Goal: Transaction & Acquisition: Purchase product/service

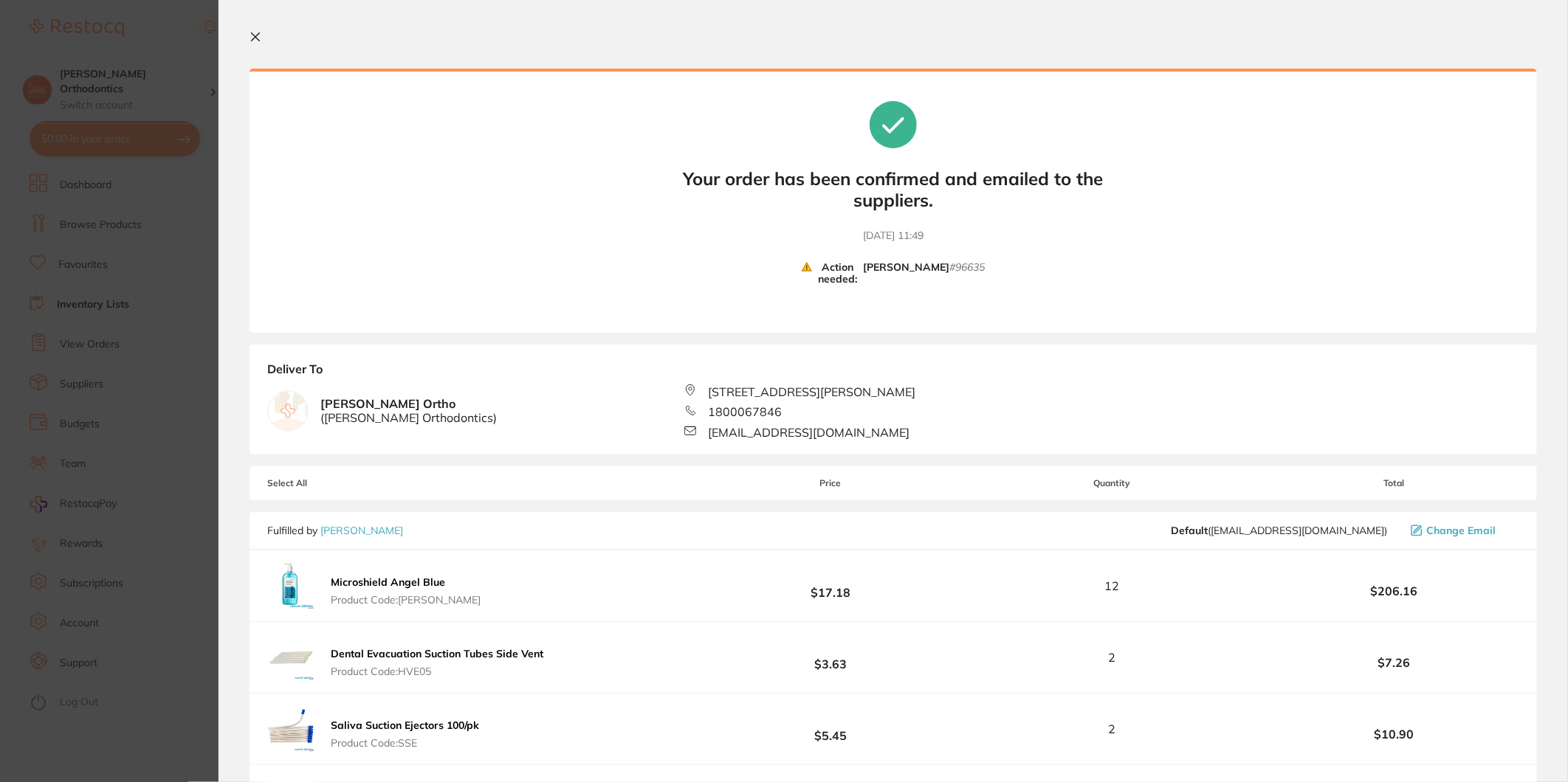
click at [257, 36] on icon at bounding box center [255, 37] width 12 height 12
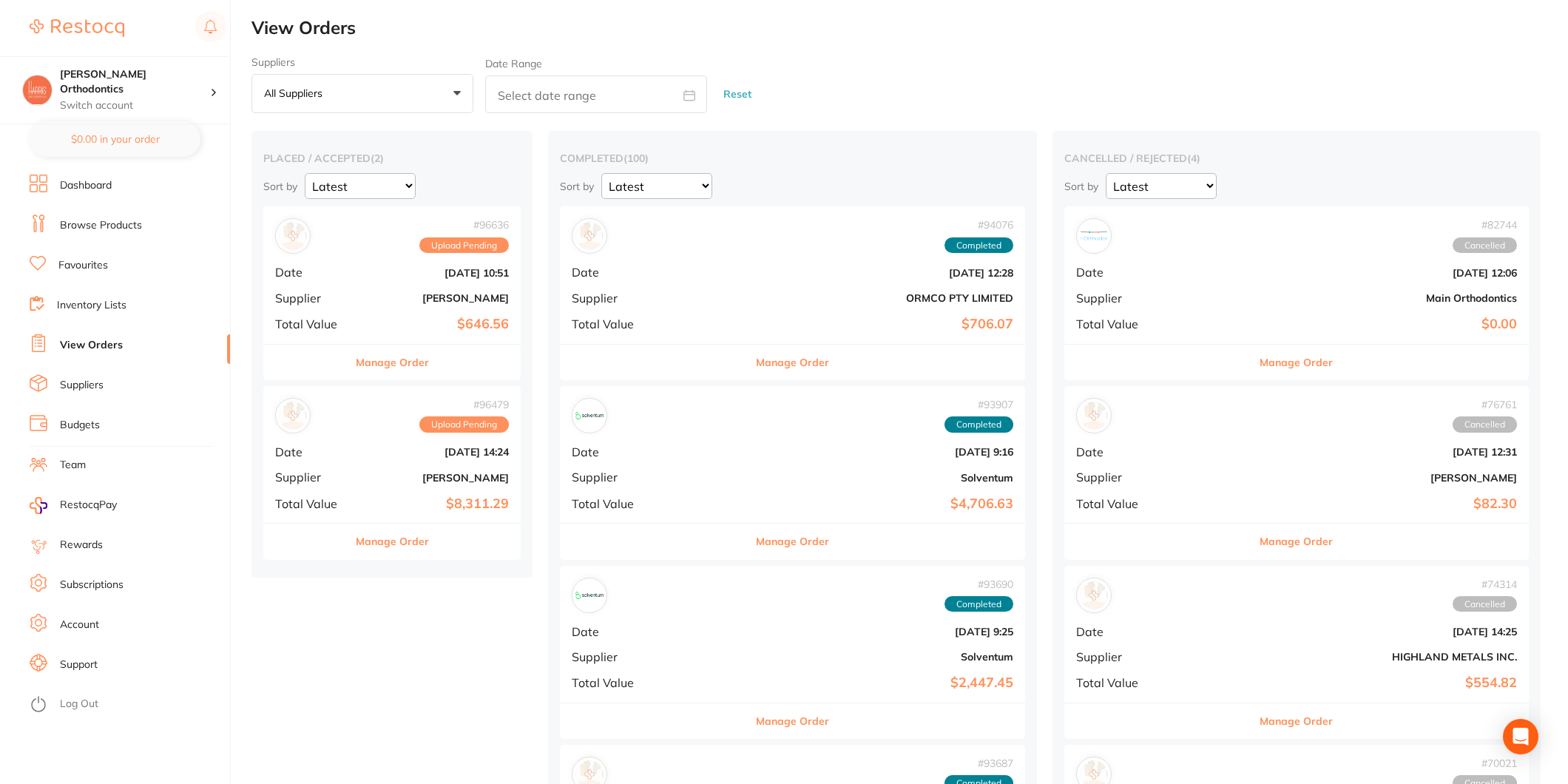
click at [84, 258] on link "Favourites" at bounding box center [83, 265] width 50 height 15
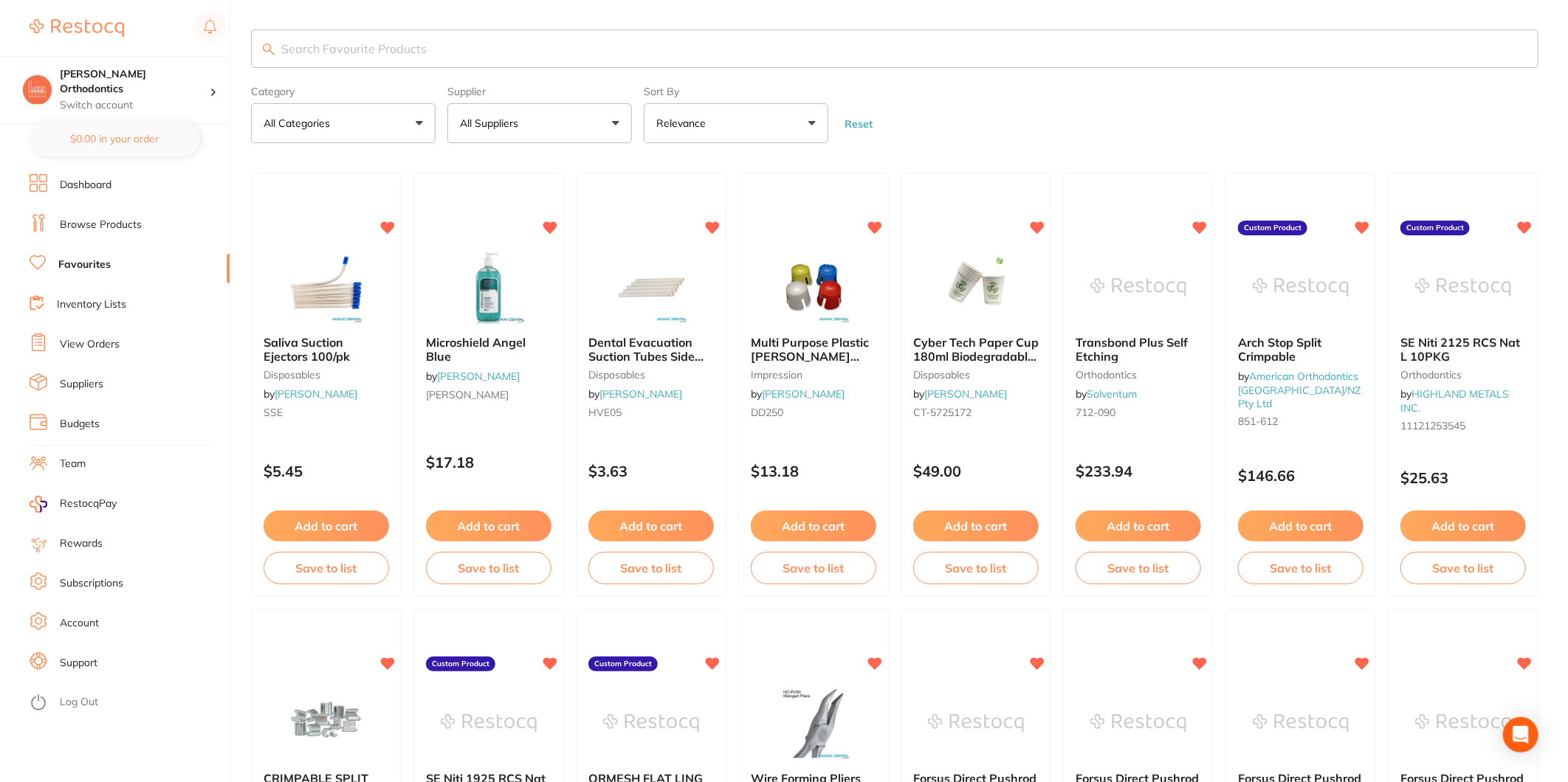
click at [524, 109] on button "All Suppliers" at bounding box center [539, 123] width 184 height 40
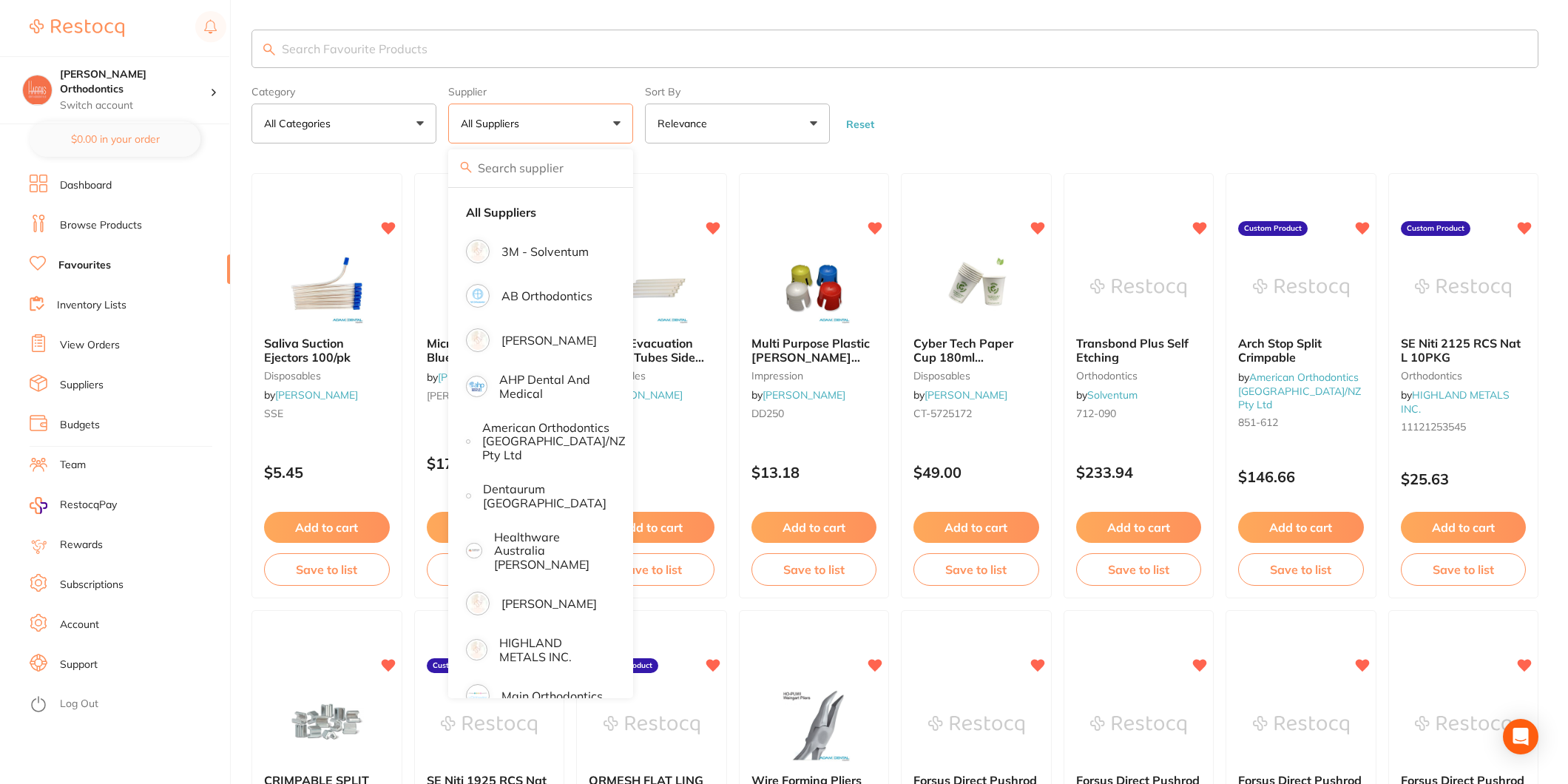
click at [531, 122] on span at bounding box center [528, 124] width 6 height 6
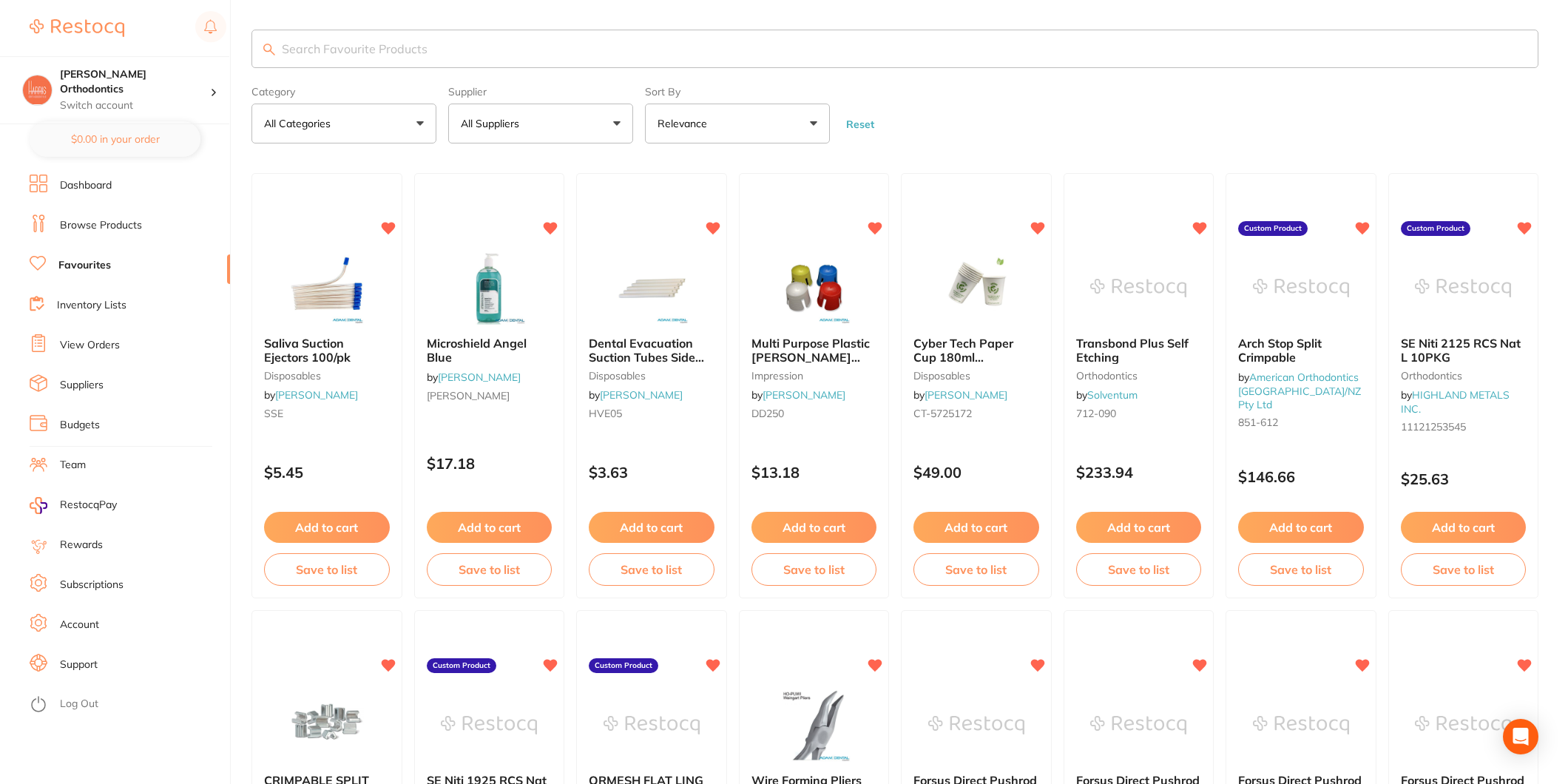
click at [531, 122] on span at bounding box center [528, 124] width 6 height 6
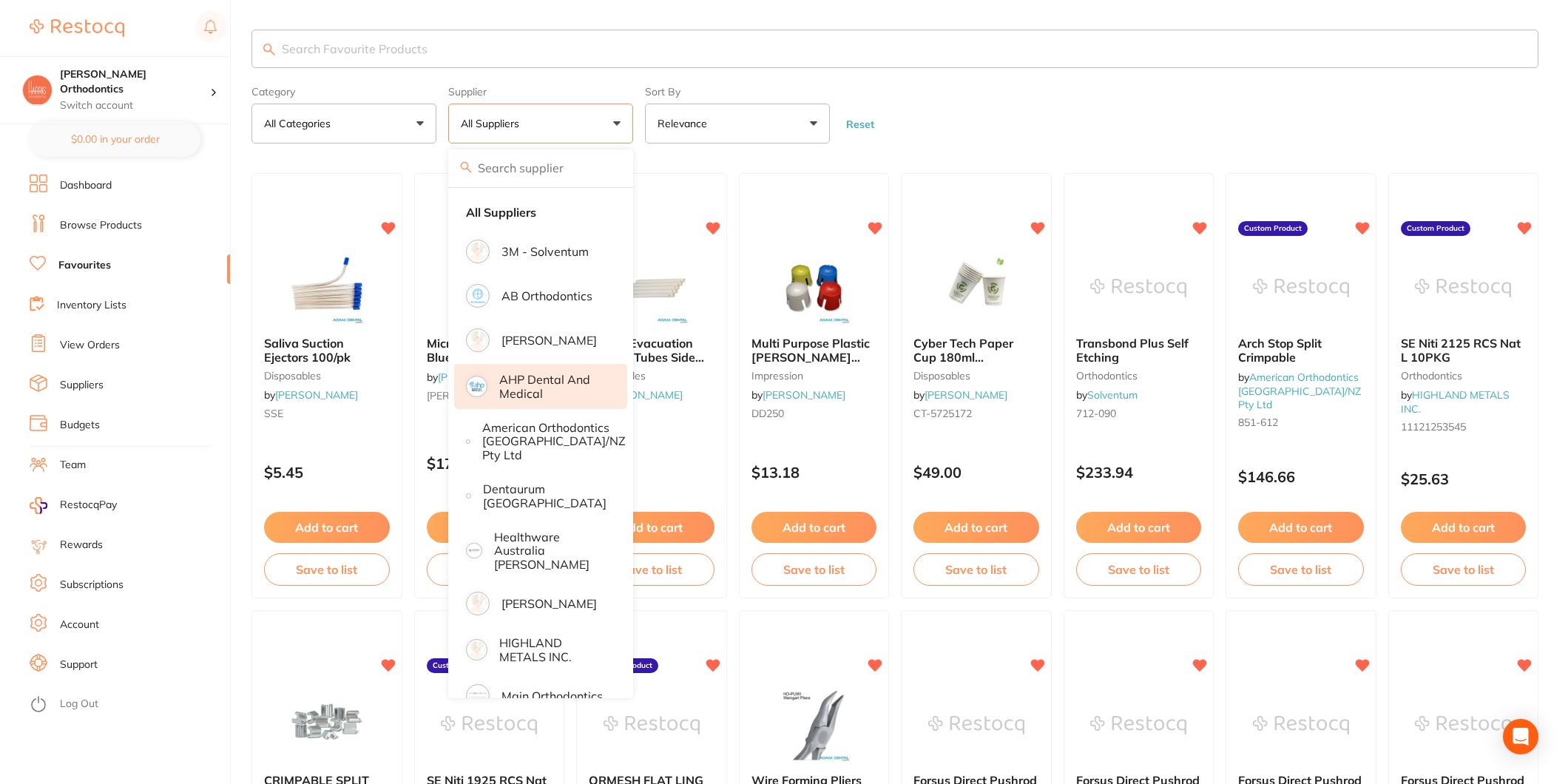
click at [551, 382] on p "AHP Dental and Medical" at bounding box center [553, 386] width 108 height 27
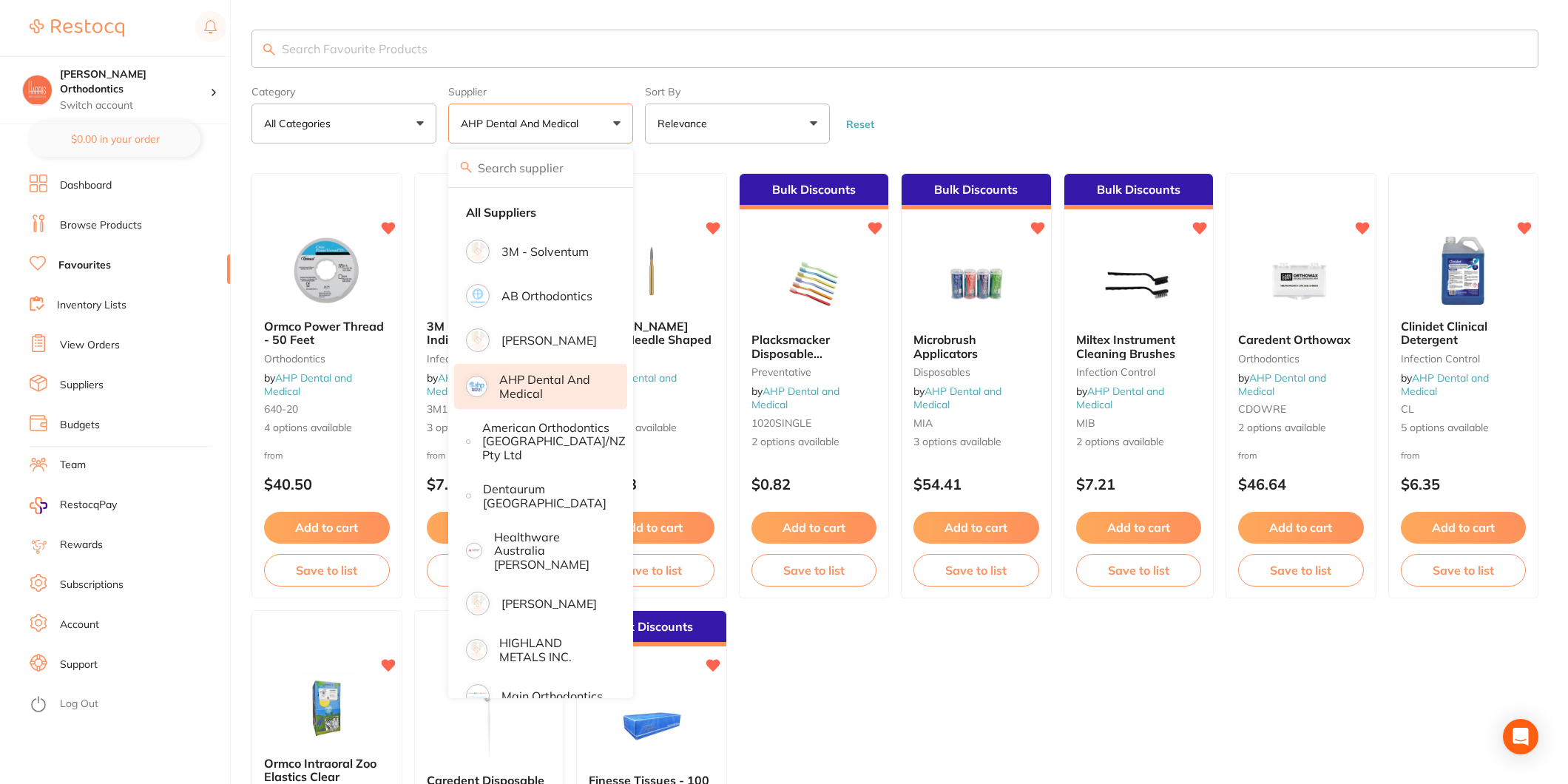
click at [487, 111] on button "AHP Dental and Medical" at bounding box center [540, 123] width 185 height 40
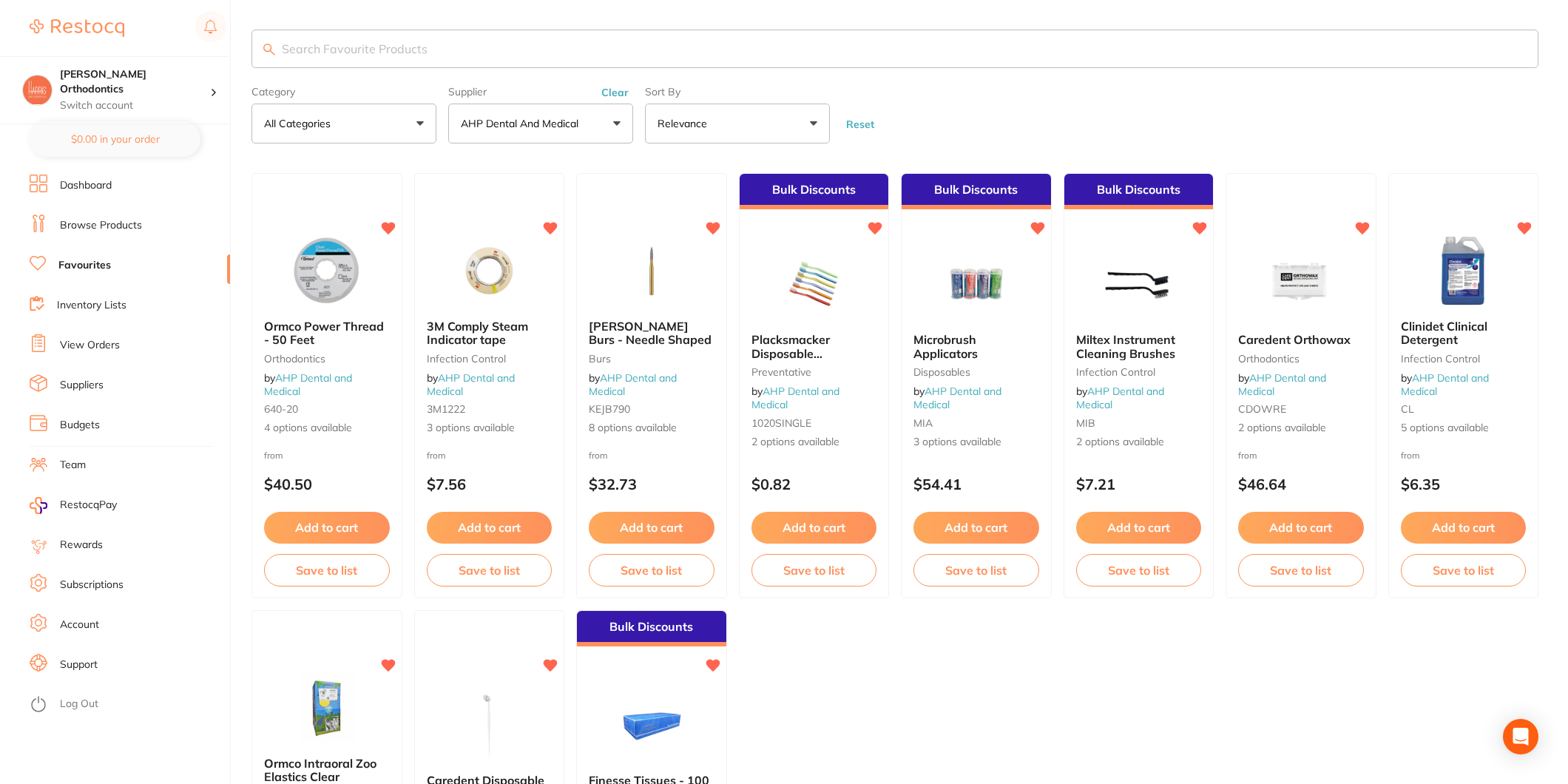
click at [490, 113] on button "AHP Dental and Medical" at bounding box center [540, 123] width 185 height 40
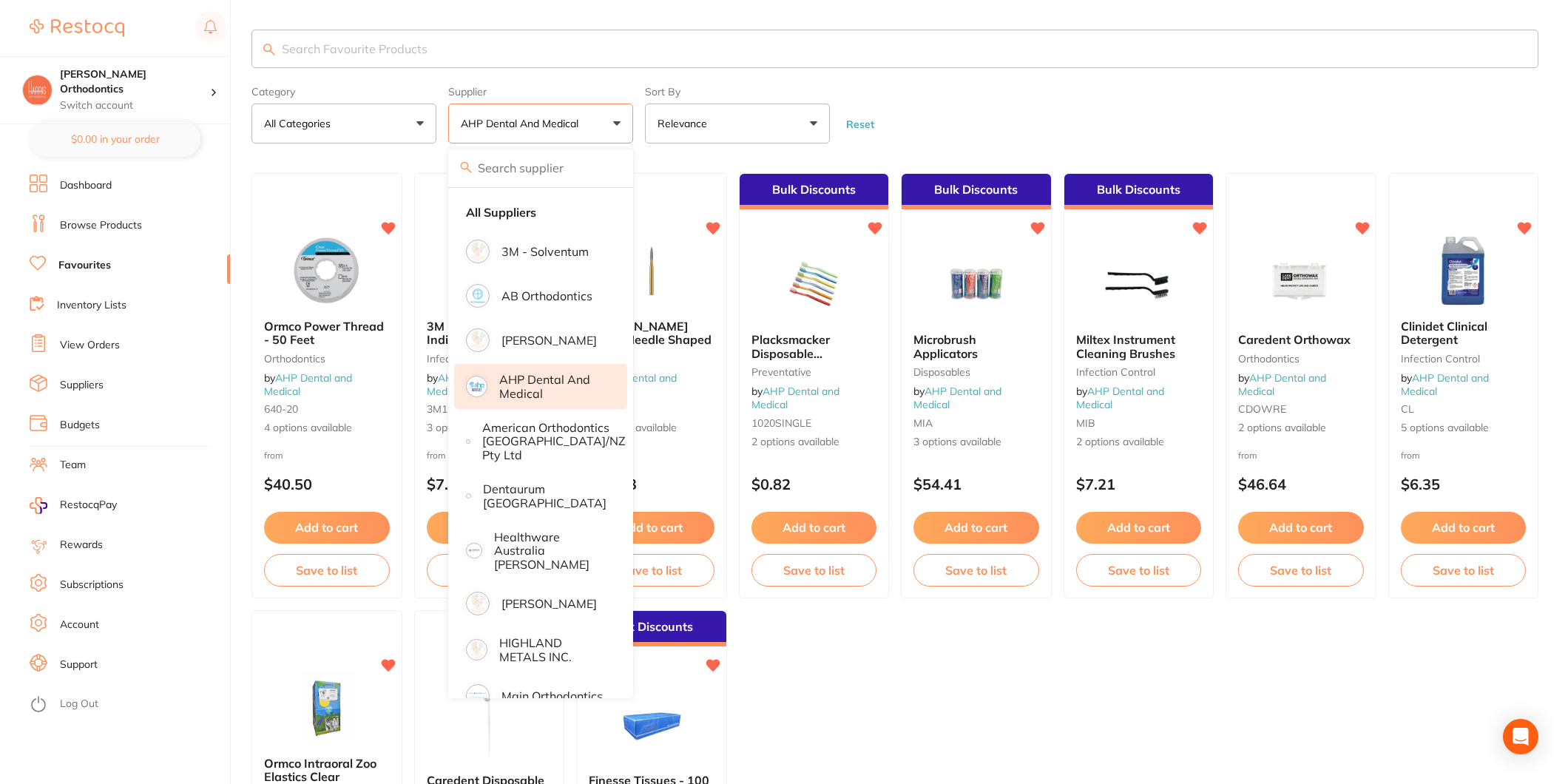
click at [533, 396] on p "AHP Dental and Medical" at bounding box center [553, 386] width 108 height 27
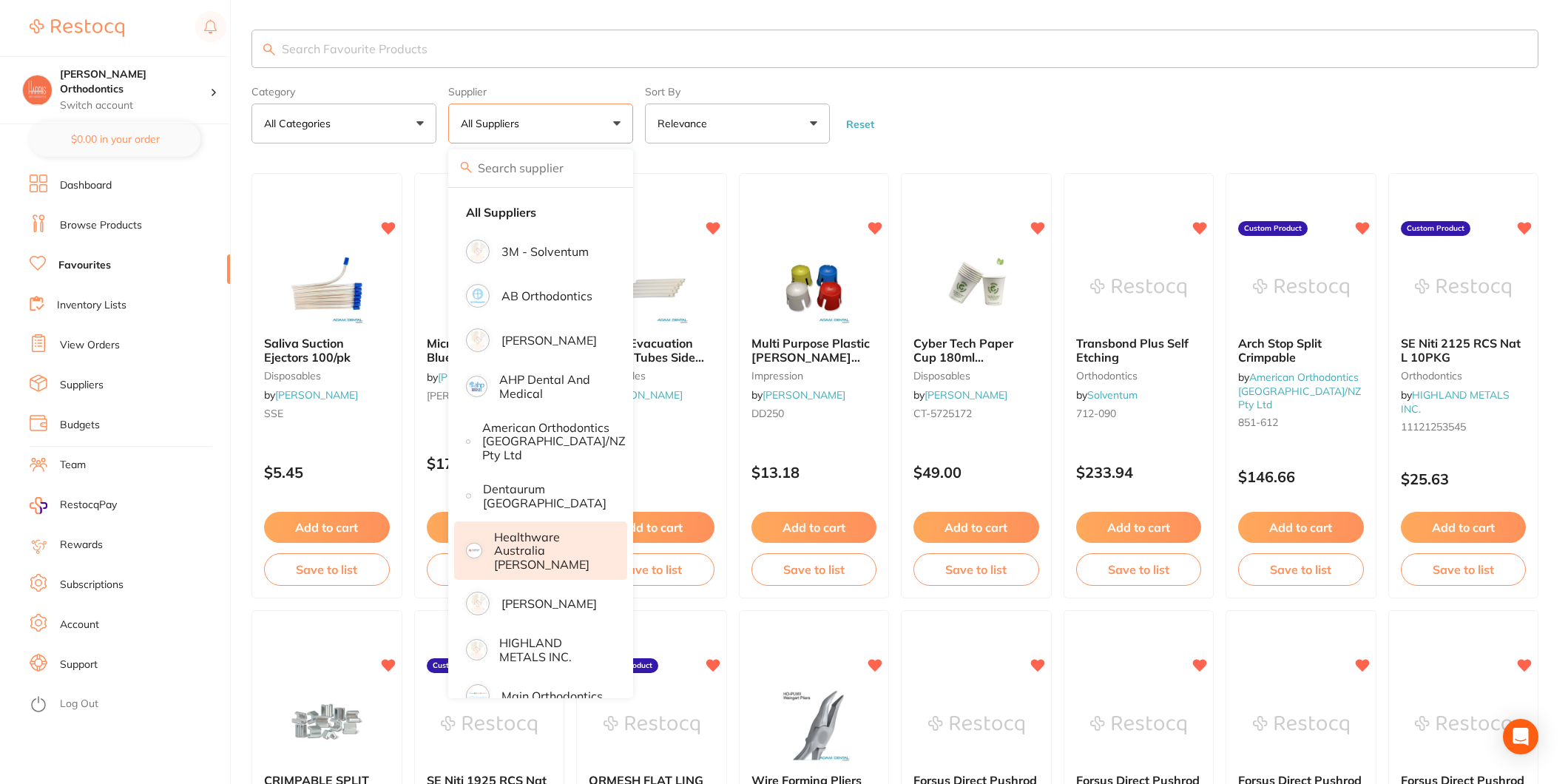
click at [586, 544] on p "Healthware Australia [PERSON_NAME]" at bounding box center [550, 551] width 113 height 41
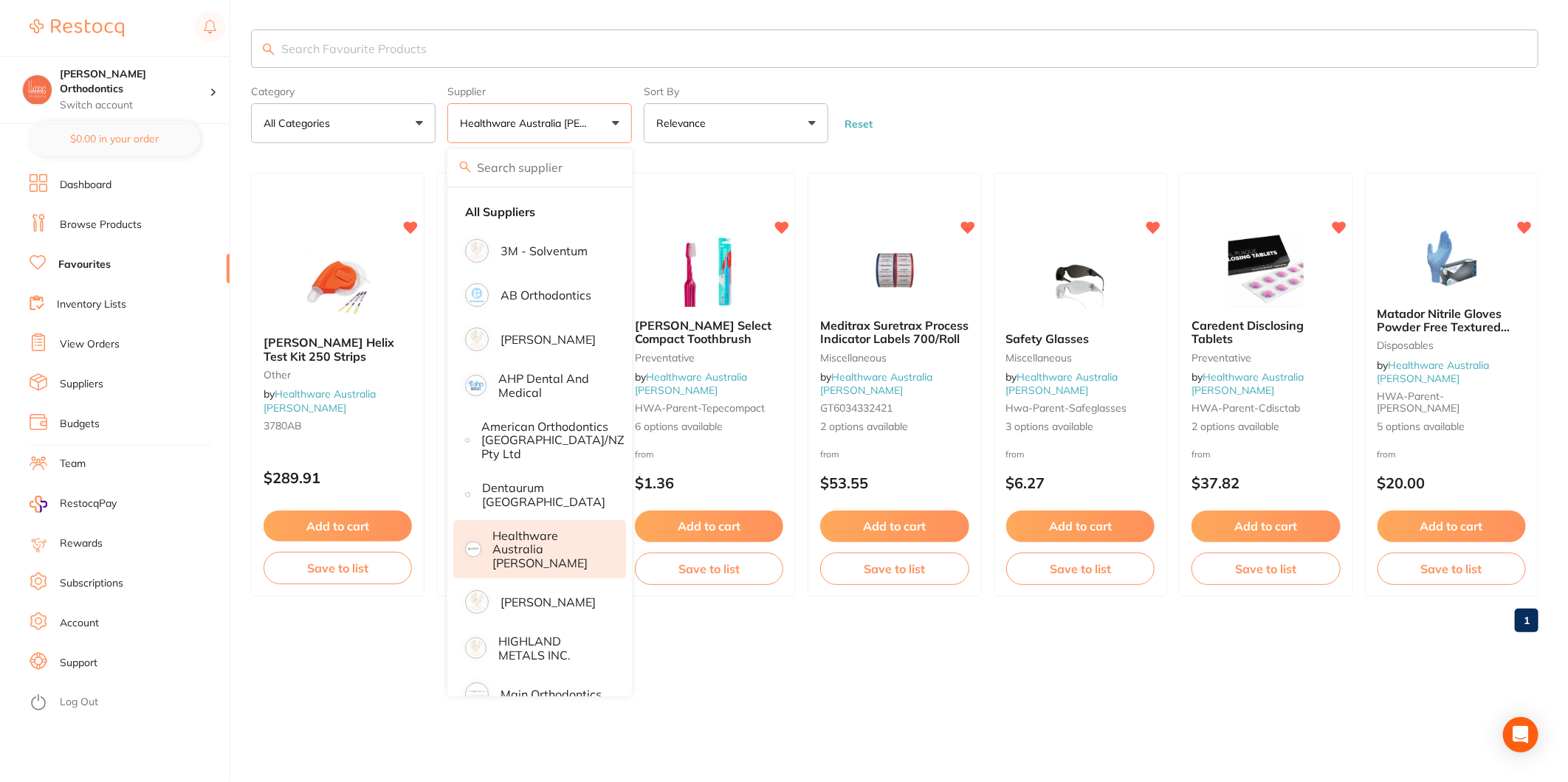
click at [1046, 74] on section "Category All Categories All Categories Disposables miscellaneous Miscellaneous …" at bounding box center [895, 86] width 1287 height 114
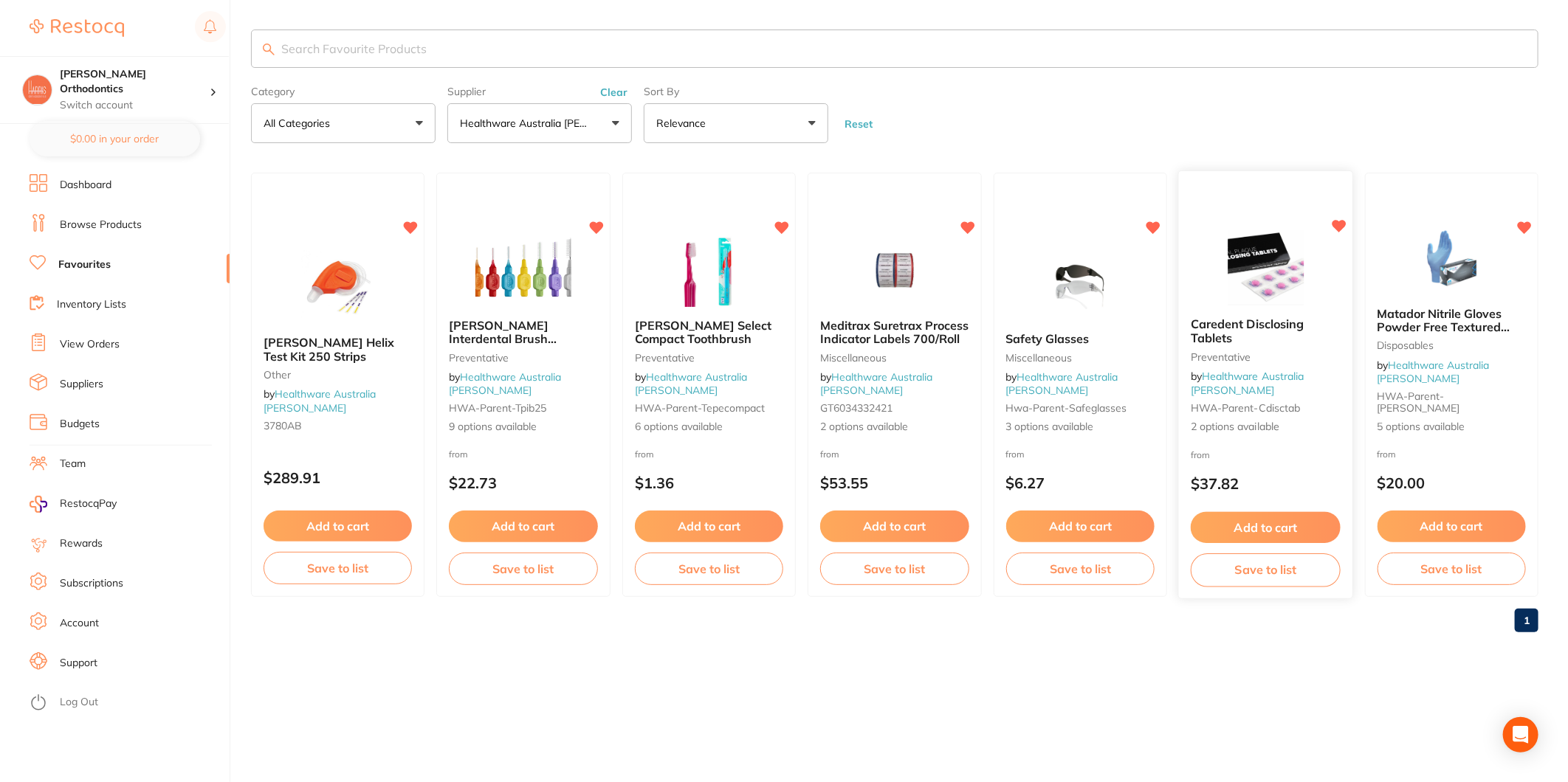
click at [1223, 521] on button "Add to cart" at bounding box center [1265, 528] width 150 height 32
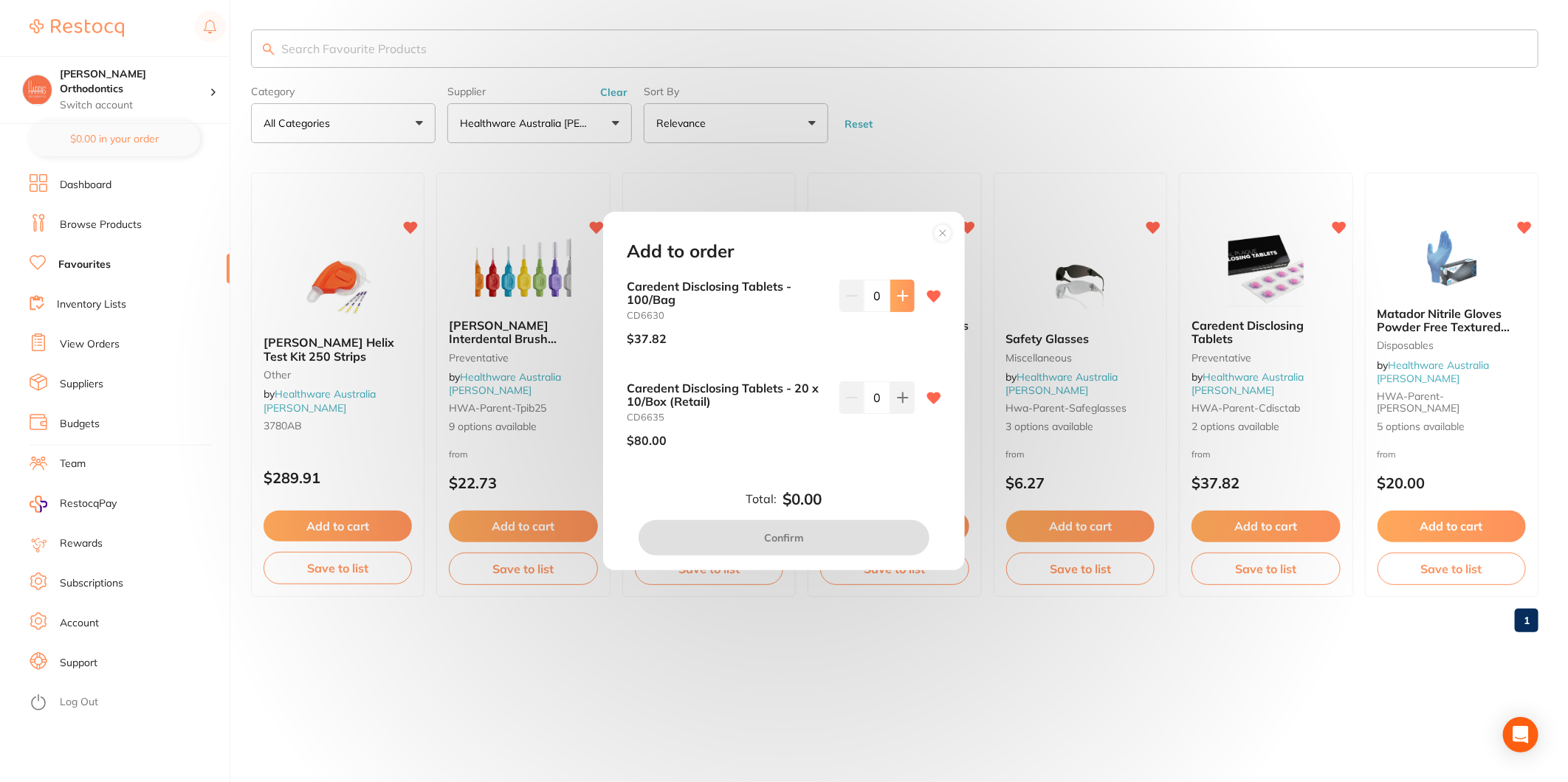
click at [902, 304] on button at bounding box center [902, 296] width 24 height 33
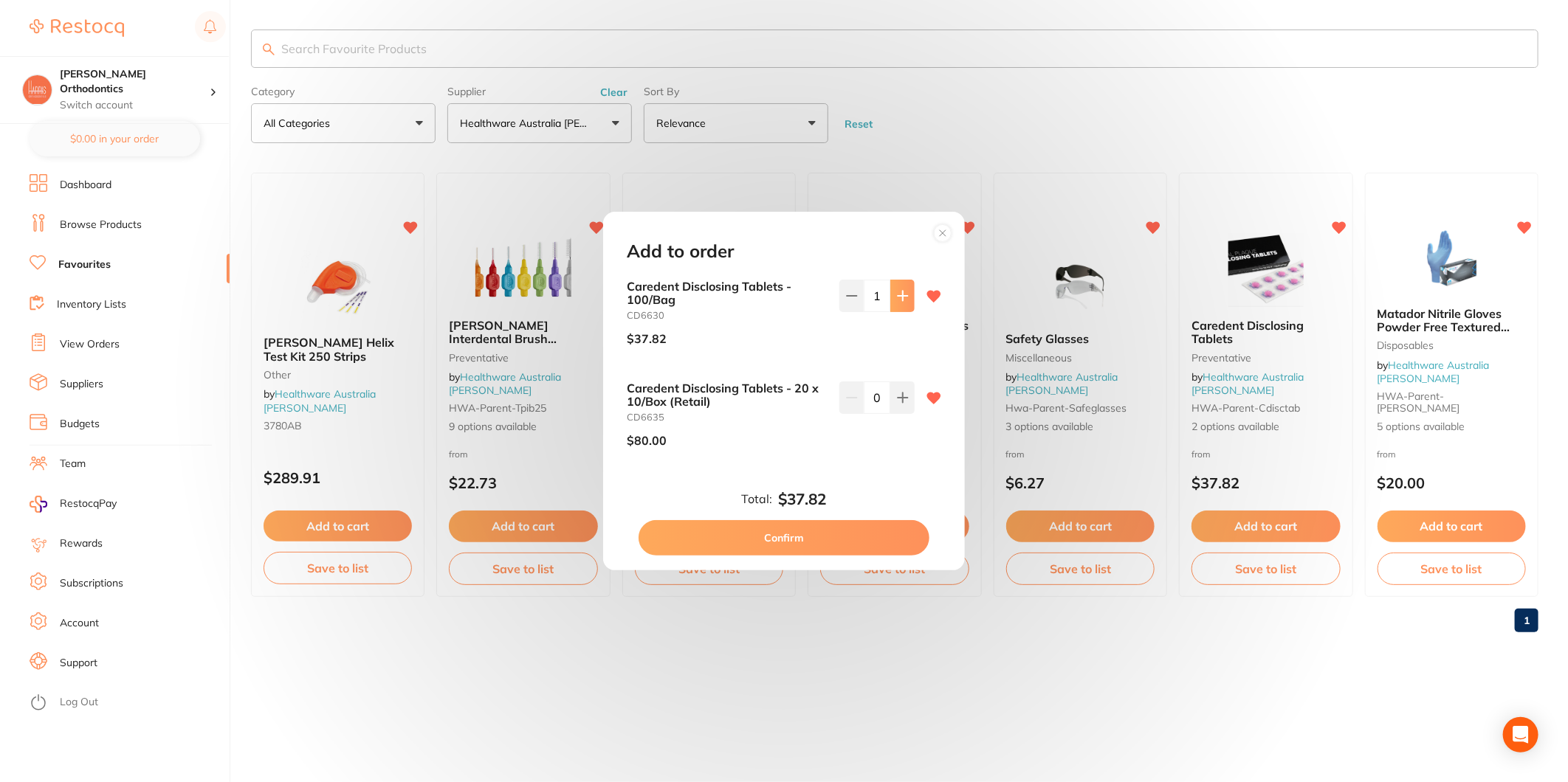
click at [902, 304] on button at bounding box center [902, 296] width 24 height 33
type input "2"
click at [814, 549] on button "Confirm" at bounding box center [784, 538] width 291 height 36
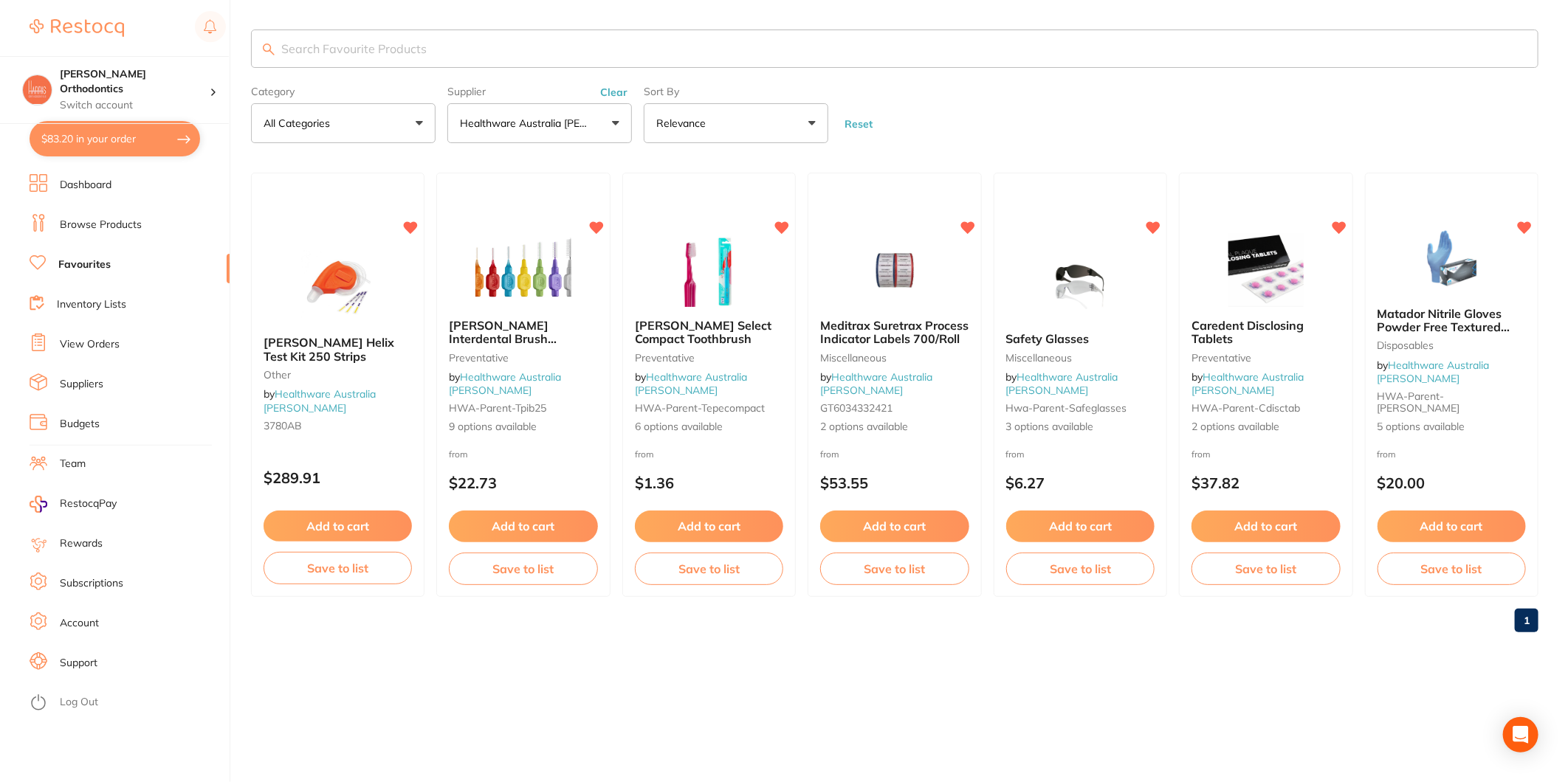
click at [177, 137] on button "$83.20 in your order" at bounding box center [114, 139] width 170 height 36
checkbox input "true"
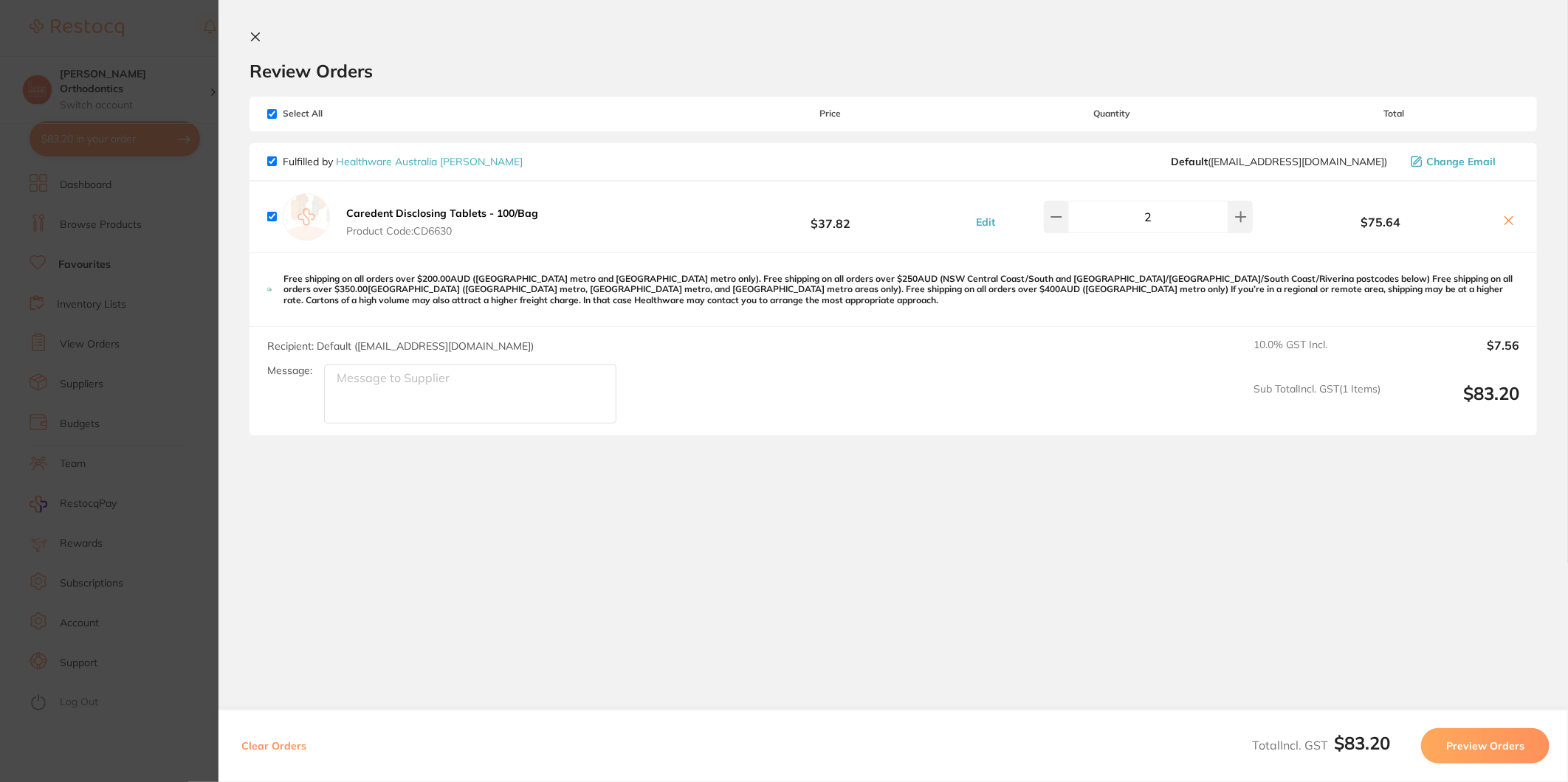
click at [1487, 746] on button "Preview Orders" at bounding box center [1485, 746] width 128 height 36
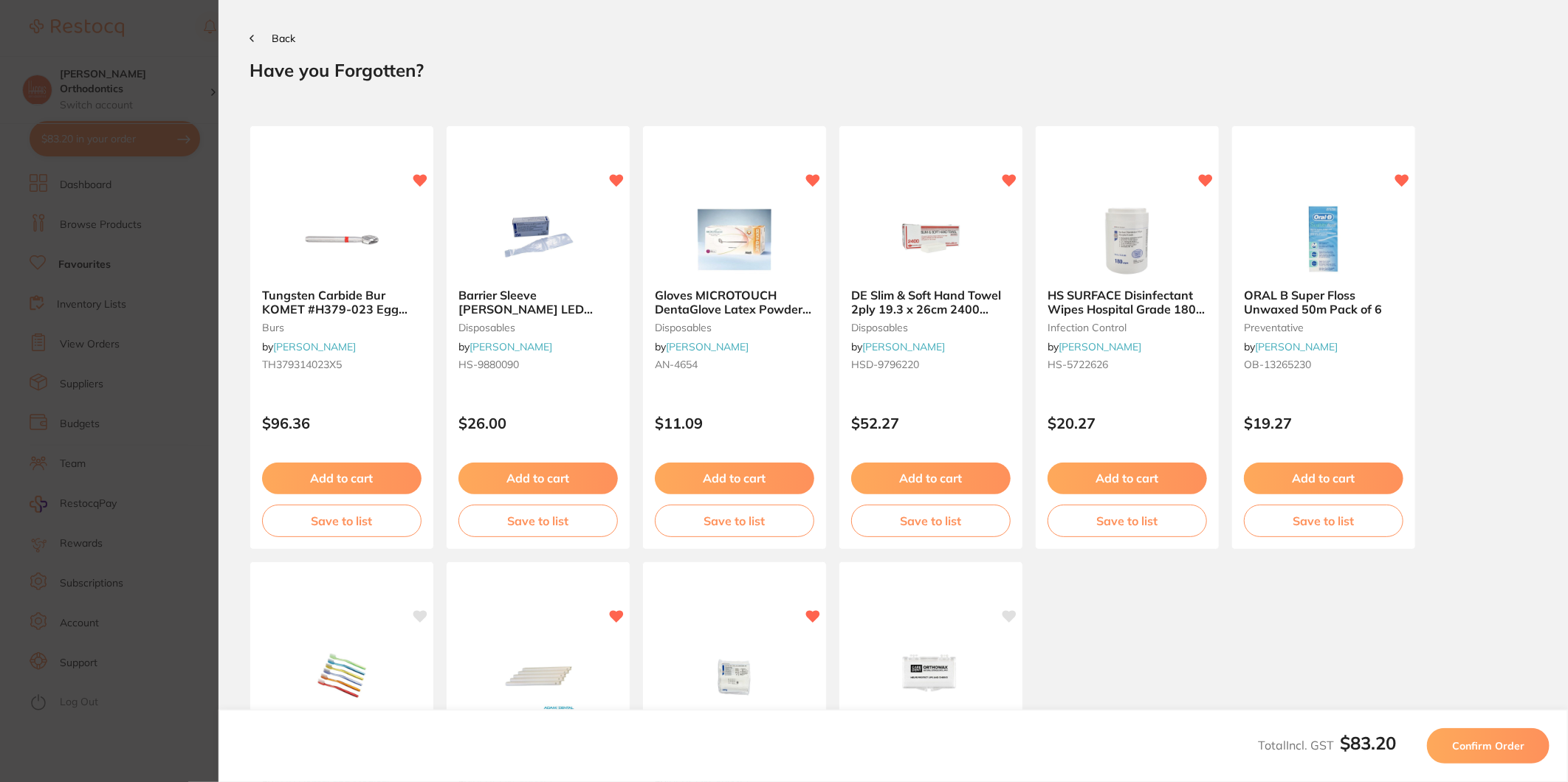
click at [1448, 734] on button "Confirm Order" at bounding box center [1488, 746] width 122 height 36
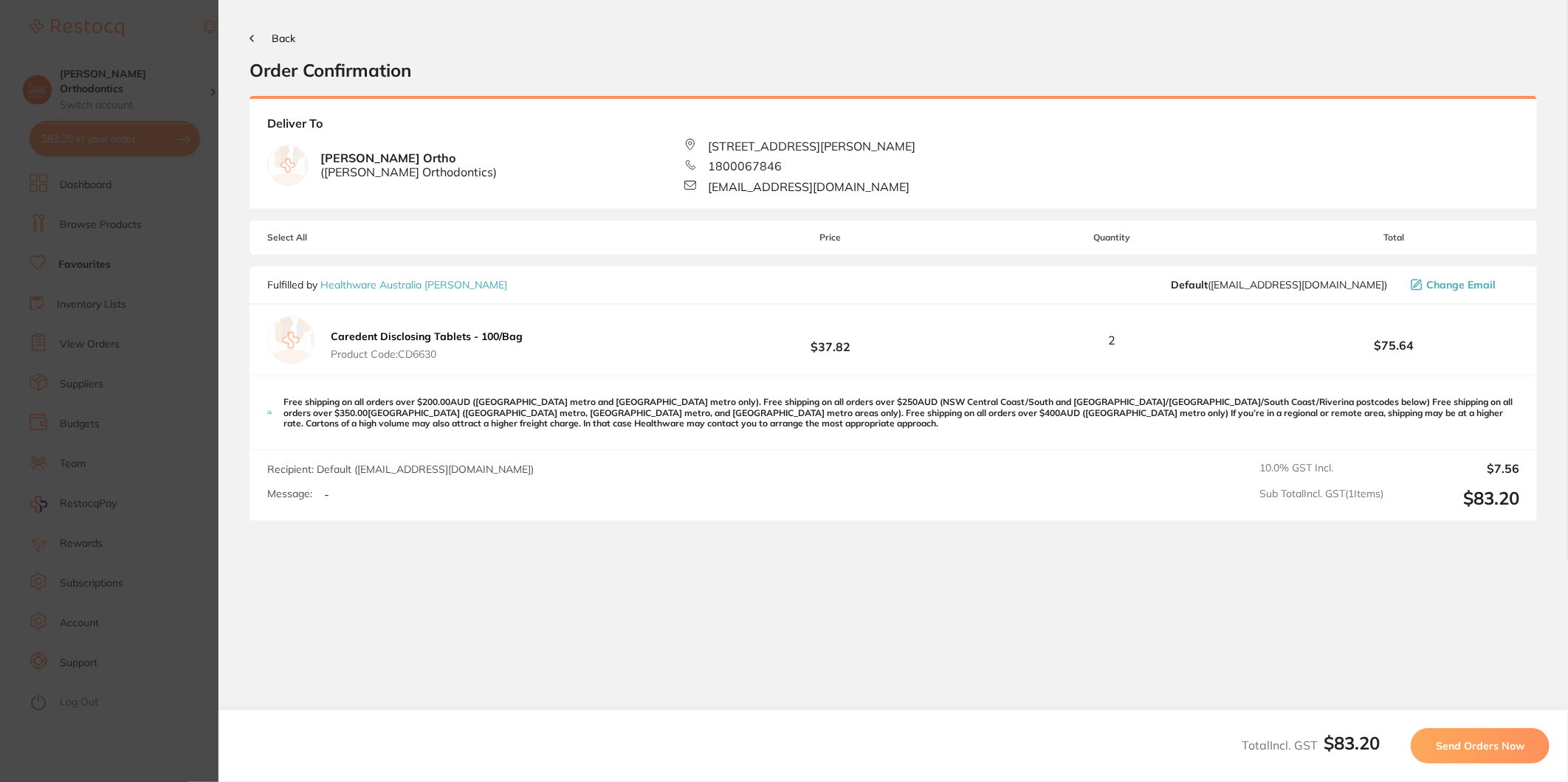
click at [1493, 744] on span "Send Orders Now" at bounding box center [1480, 745] width 89 height 13
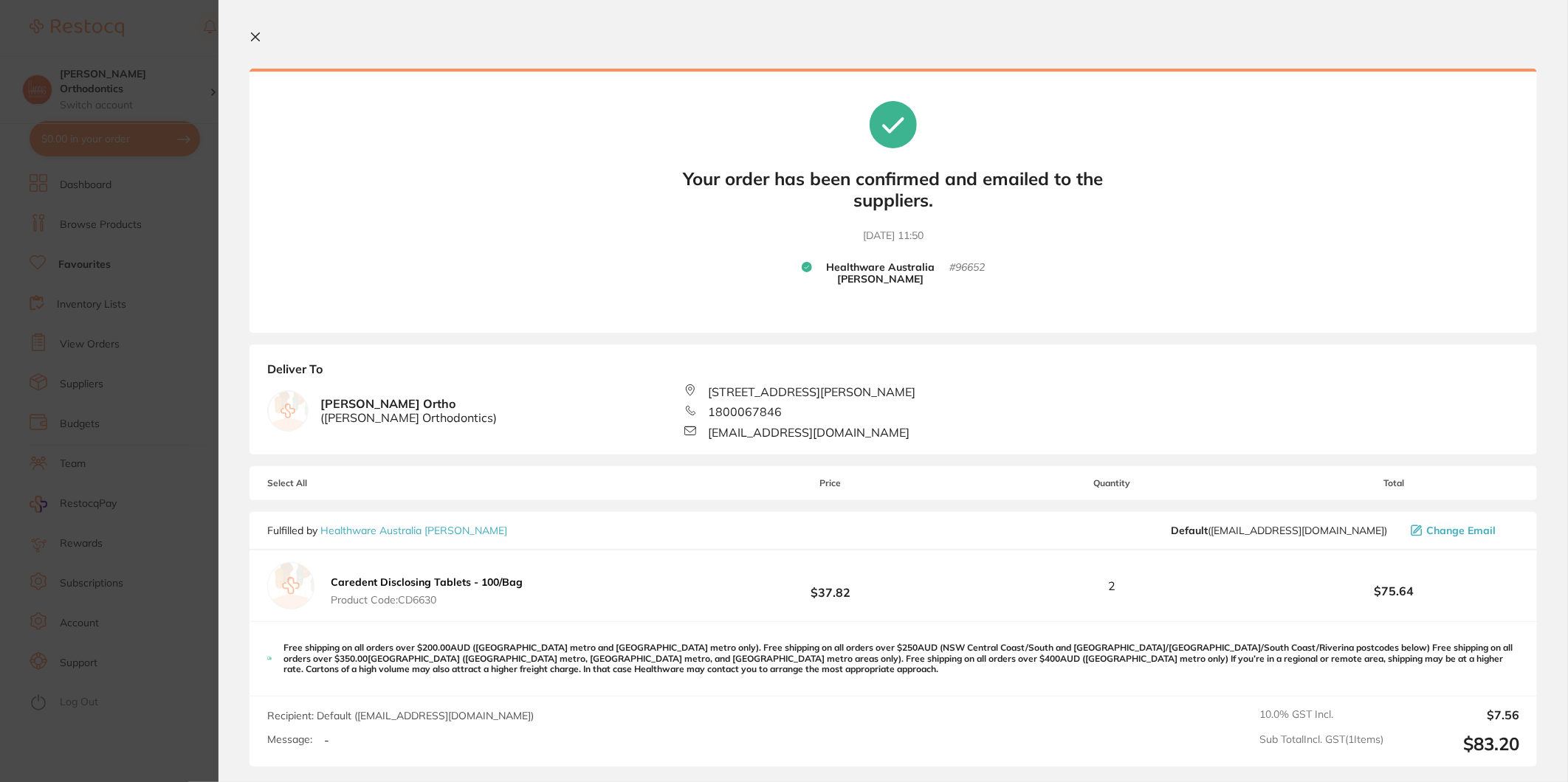
click at [257, 36] on icon at bounding box center [255, 37] width 12 height 12
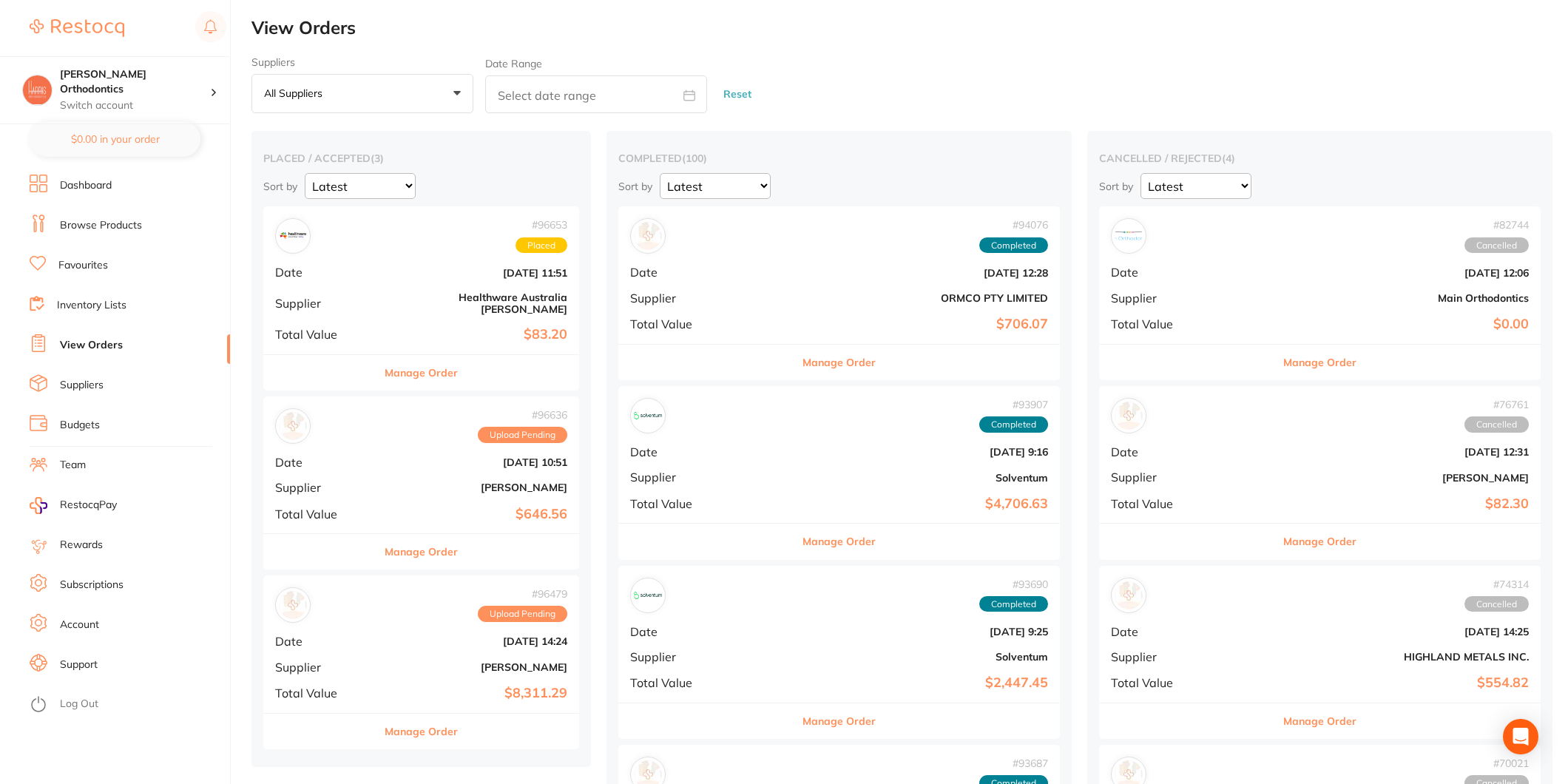
click at [73, 266] on link "Favourites" at bounding box center [83, 265] width 50 height 15
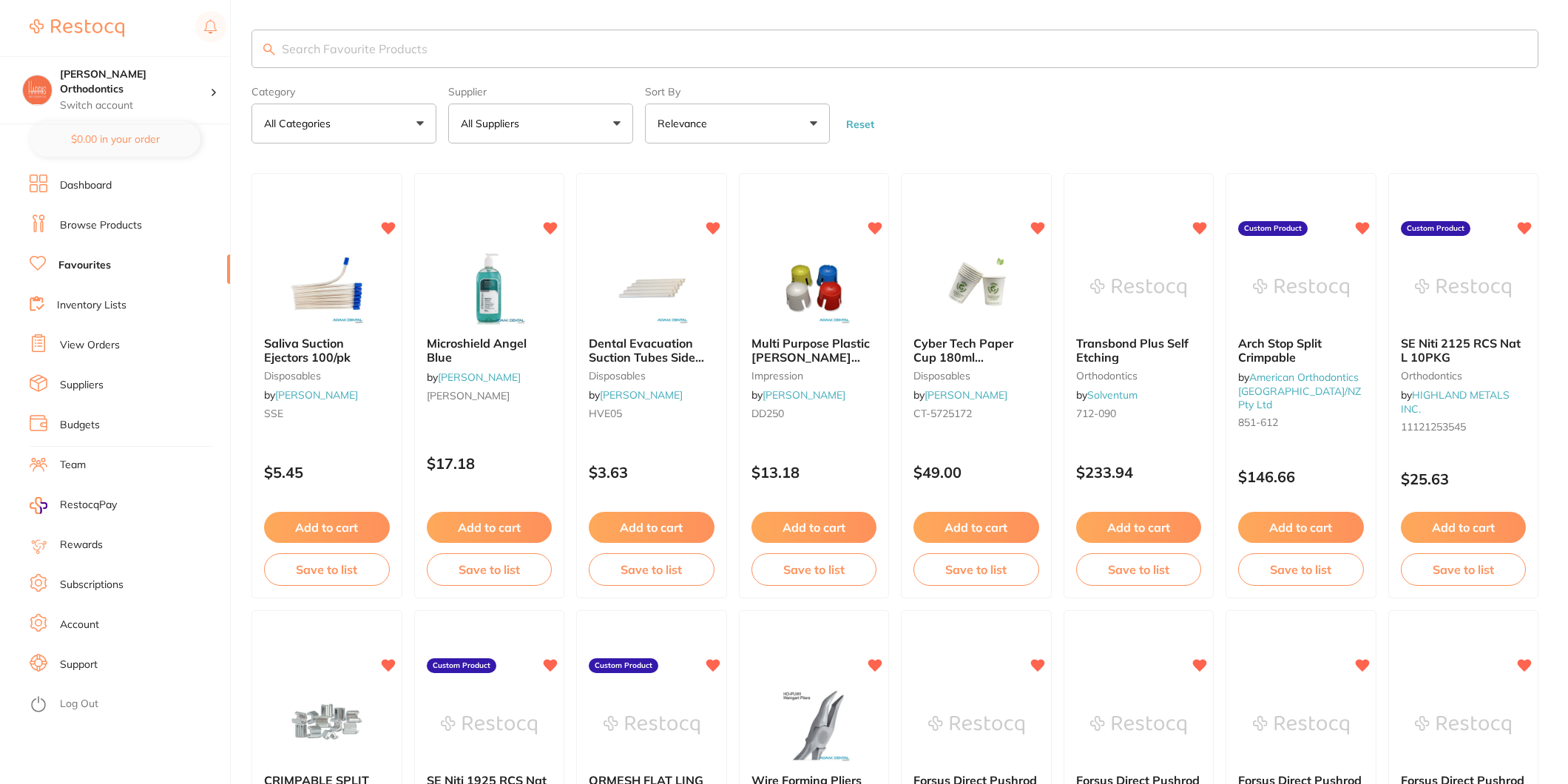
click at [596, 124] on button "All Suppliers" at bounding box center [540, 123] width 185 height 40
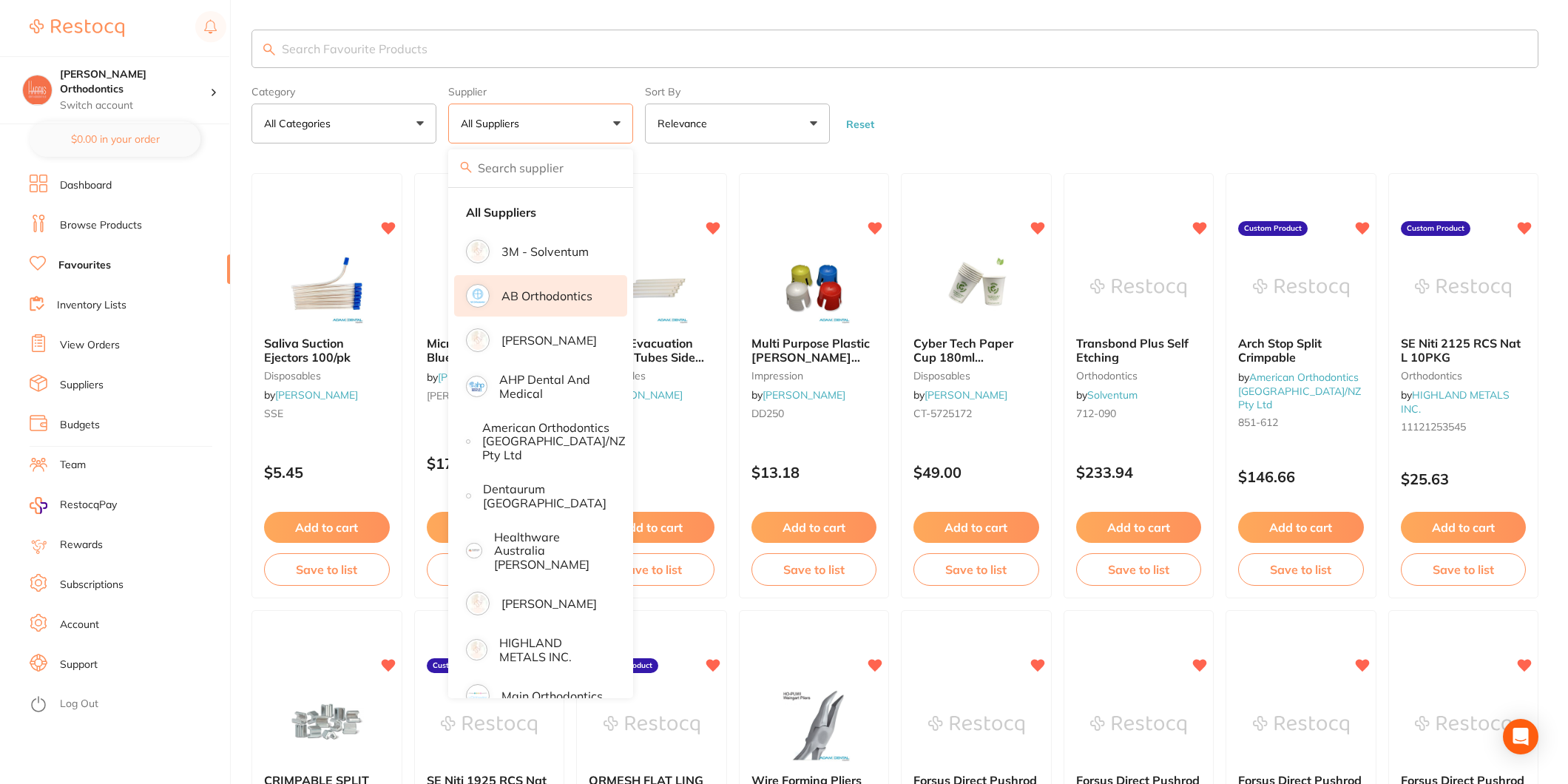
click at [544, 292] on p "AB Orthodontics" at bounding box center [547, 296] width 91 height 13
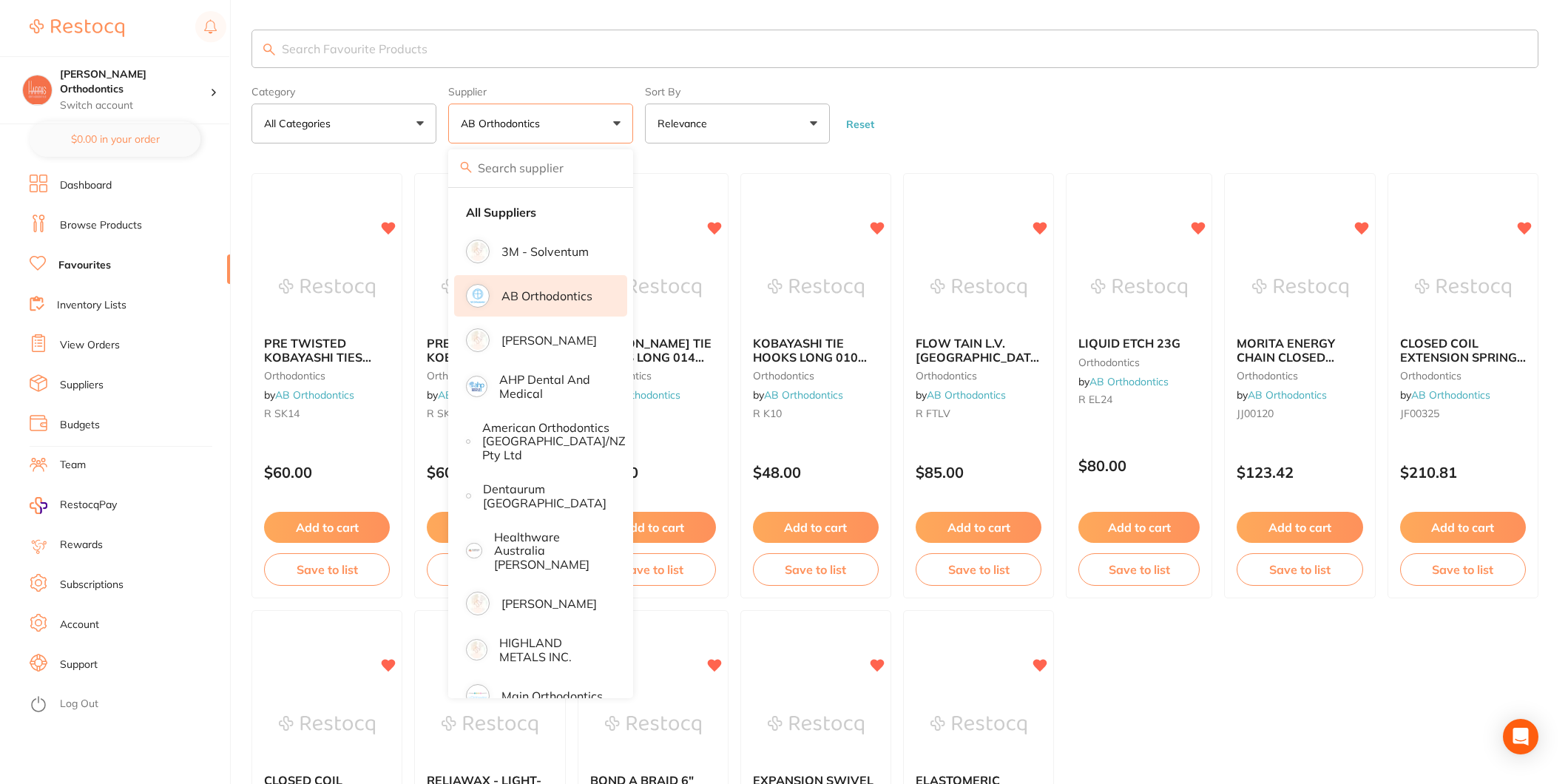
click at [1085, 99] on form "Category All Categories All Categories orthodontics Clear Category false All Ca…" at bounding box center [895, 112] width 1287 height 64
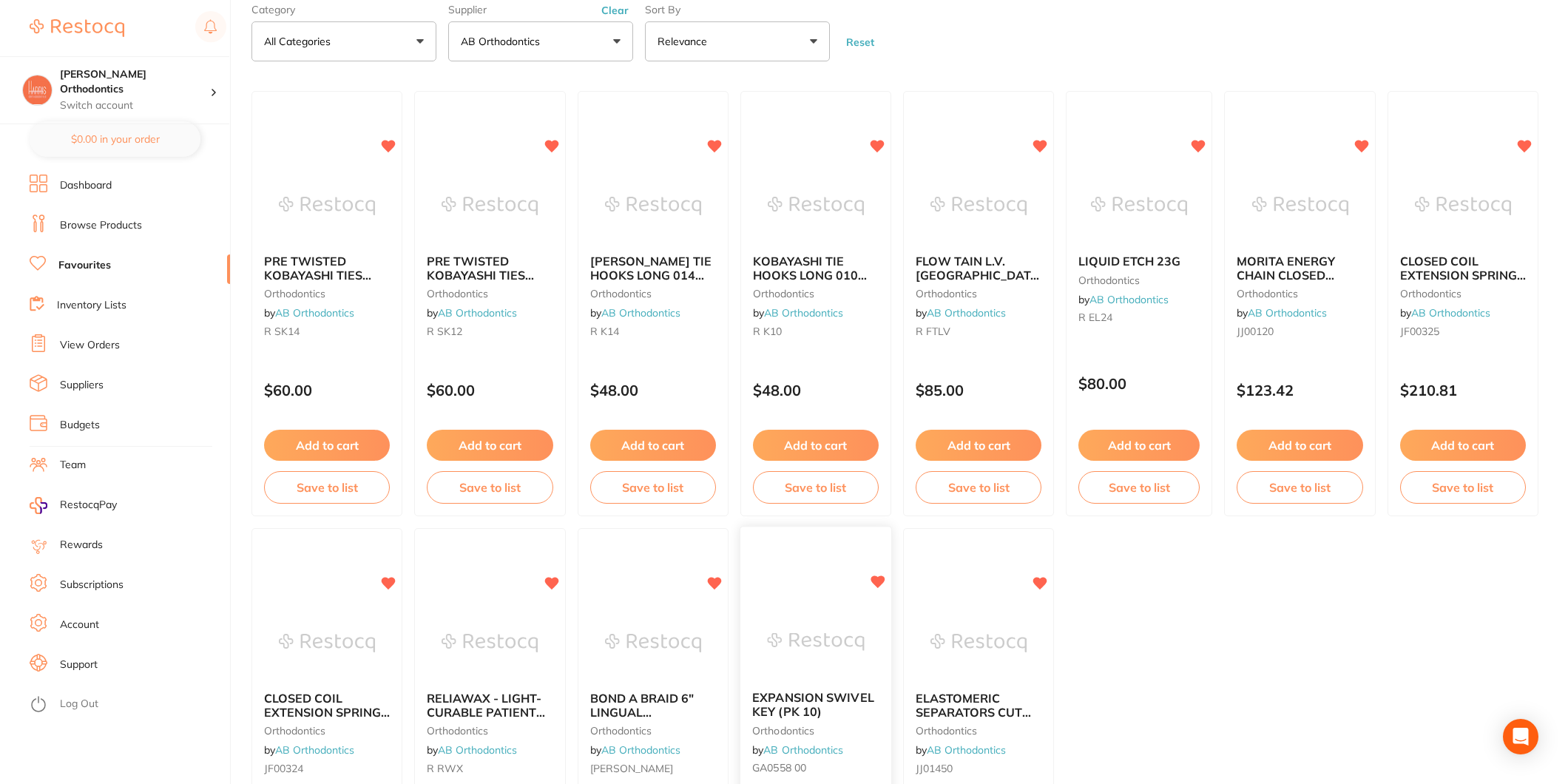
scroll to position [328, 0]
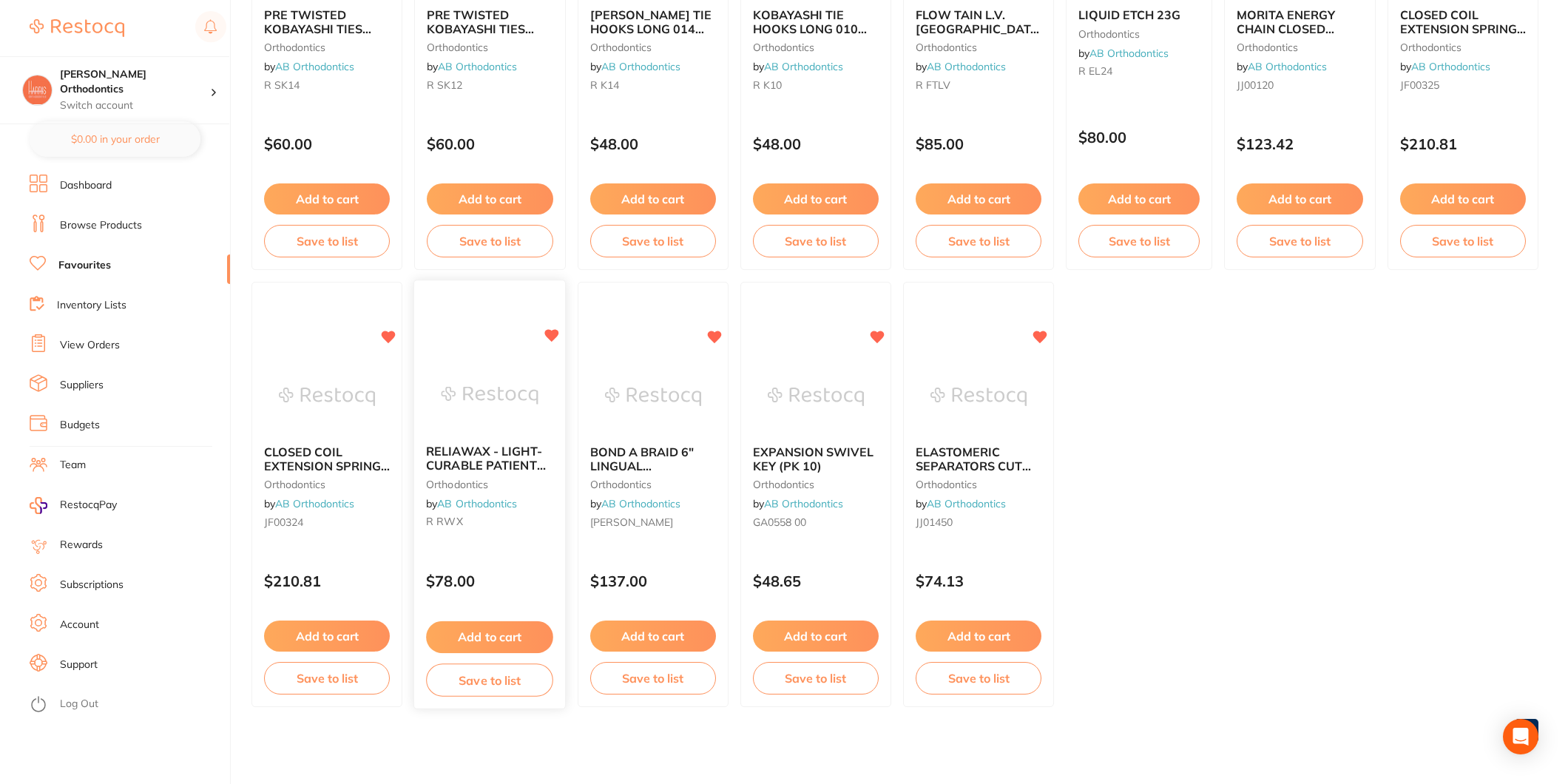
click at [507, 638] on button "Add to cart" at bounding box center [489, 637] width 127 height 32
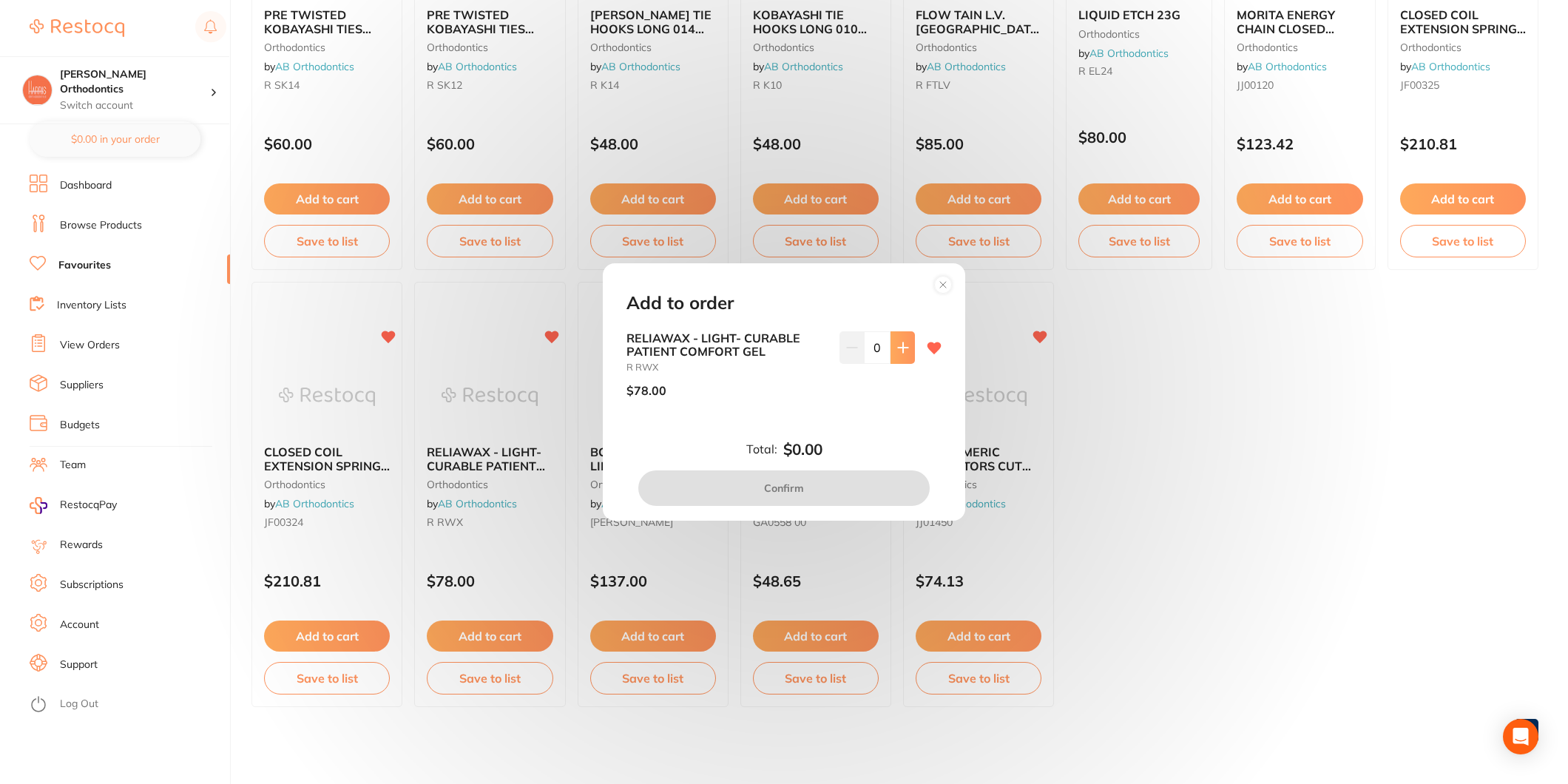
click at [897, 344] on icon at bounding box center [903, 347] width 12 height 12
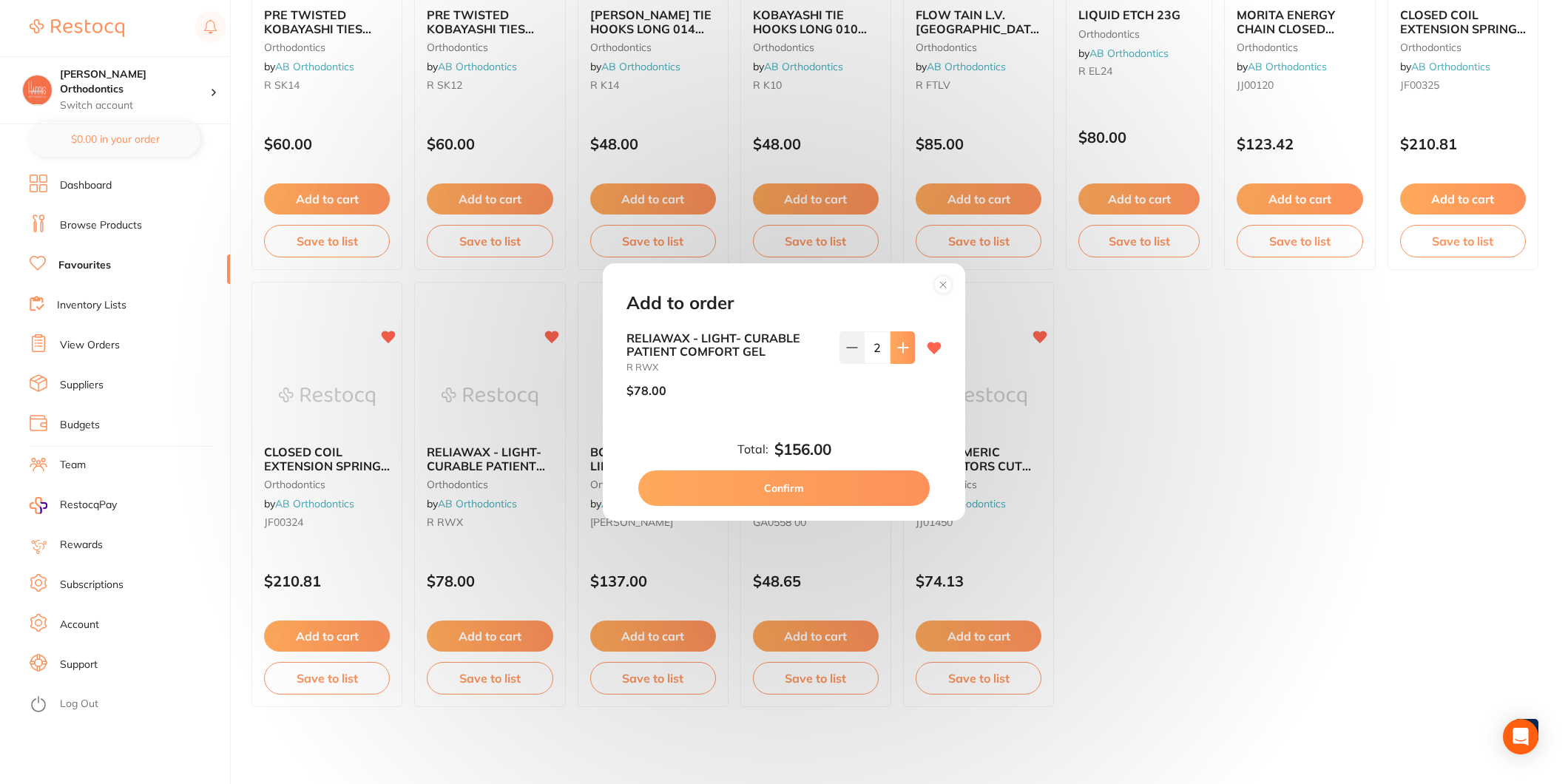
click at [897, 344] on icon at bounding box center [903, 347] width 12 height 12
type input "6"
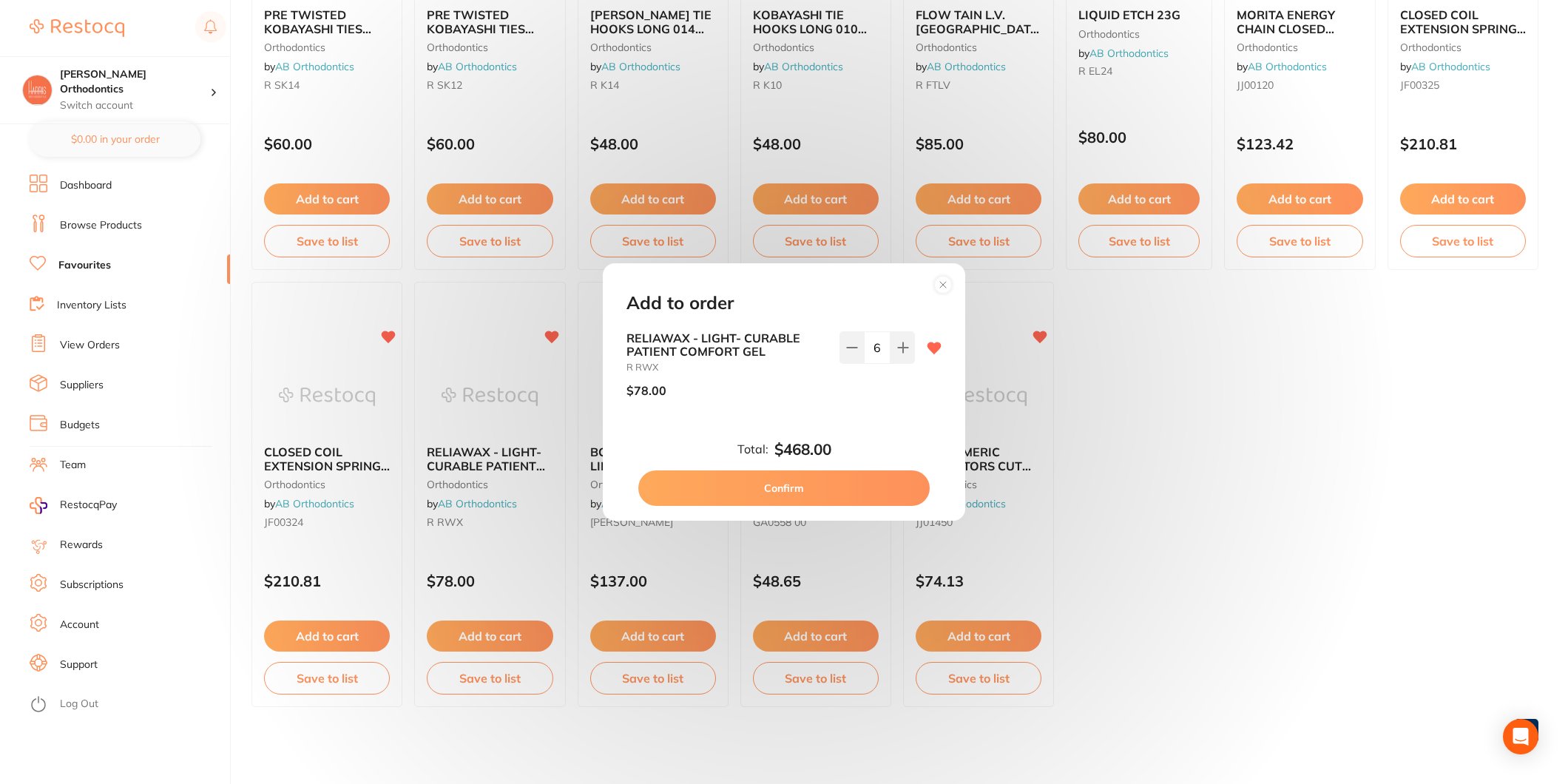
click at [839, 477] on button "Confirm" at bounding box center [784, 488] width 292 height 36
checkbox input "false"
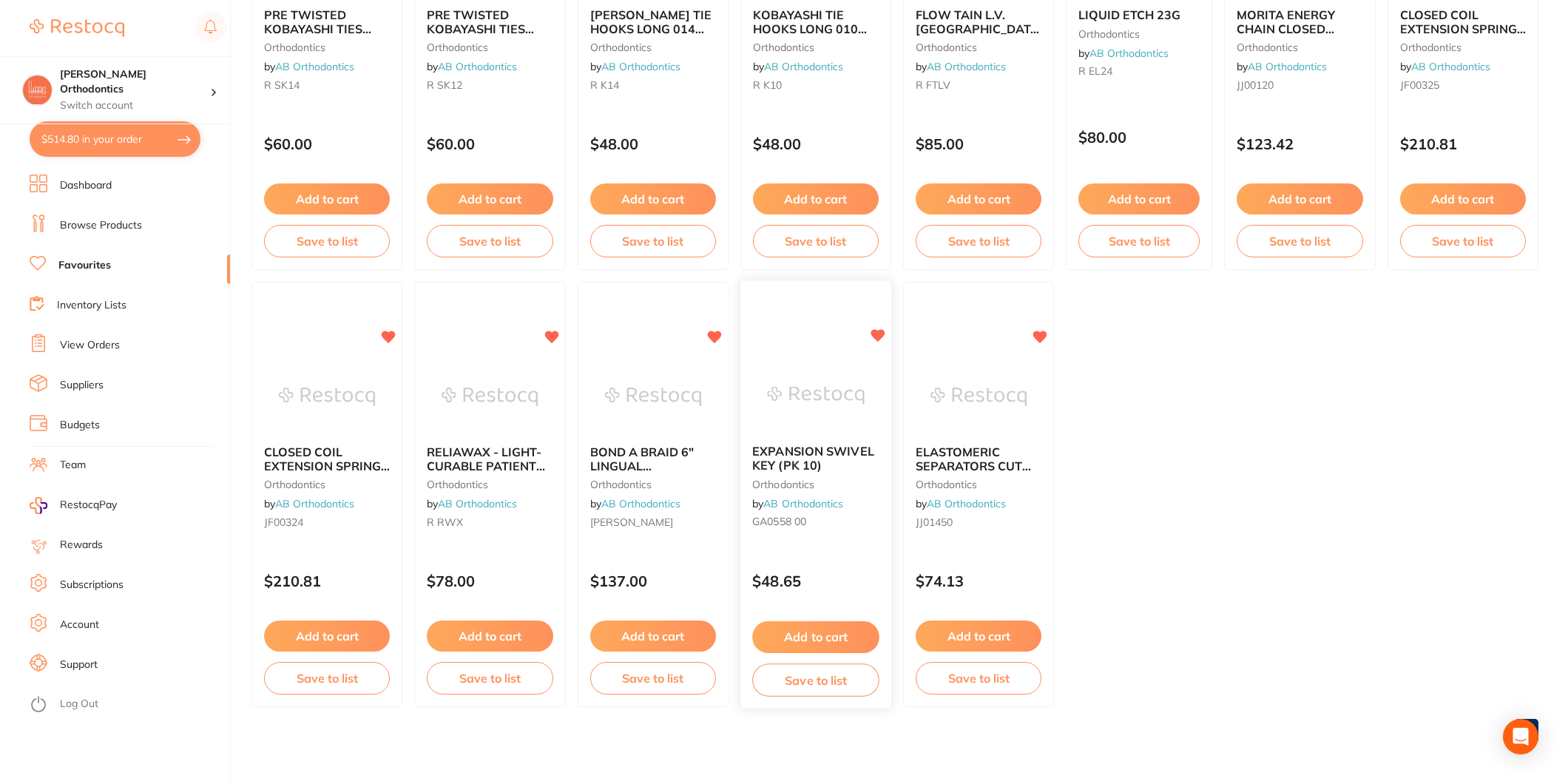
scroll to position [247, 0]
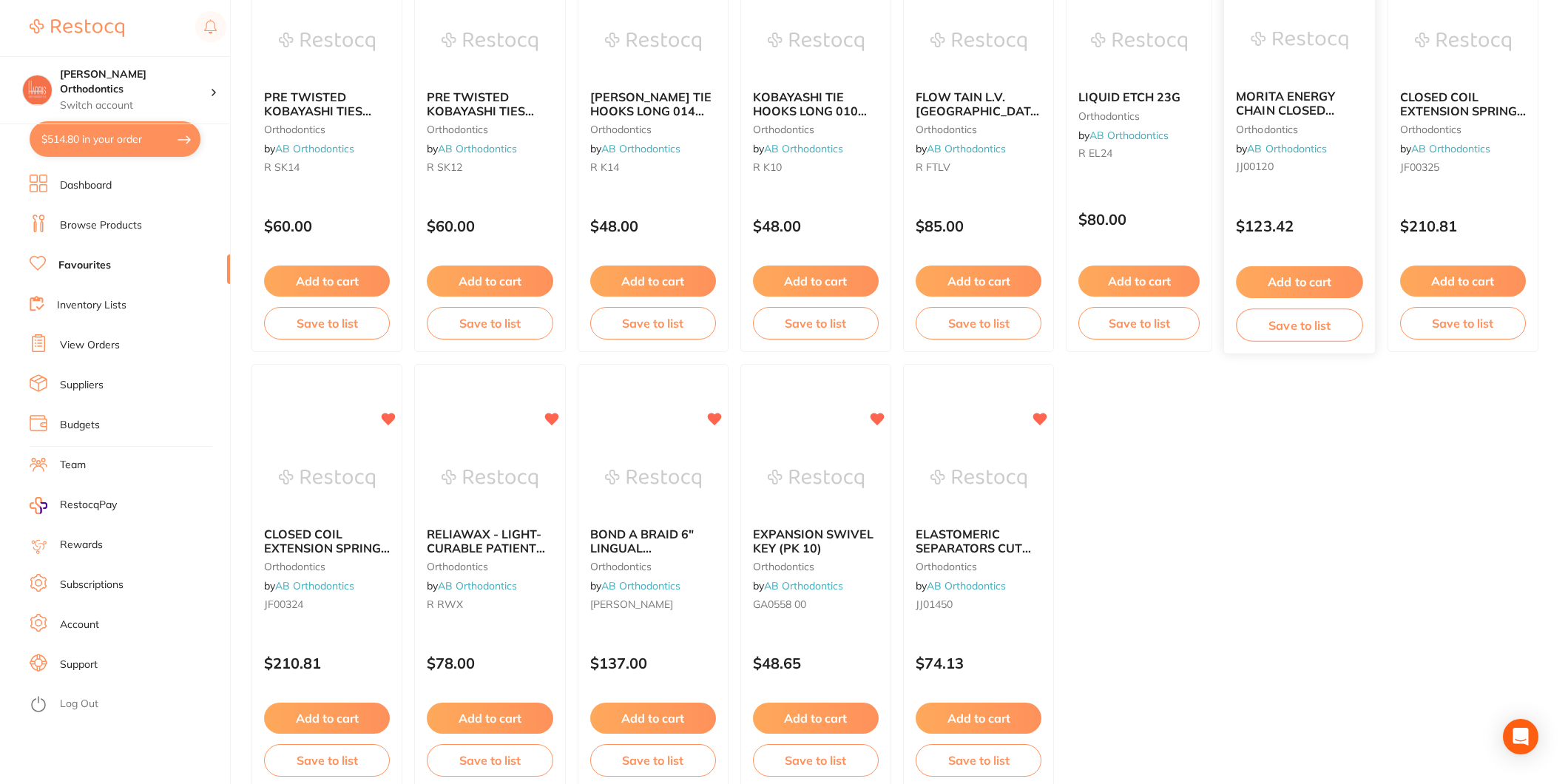
click at [1280, 286] on button "Add to cart" at bounding box center [1300, 282] width 127 height 32
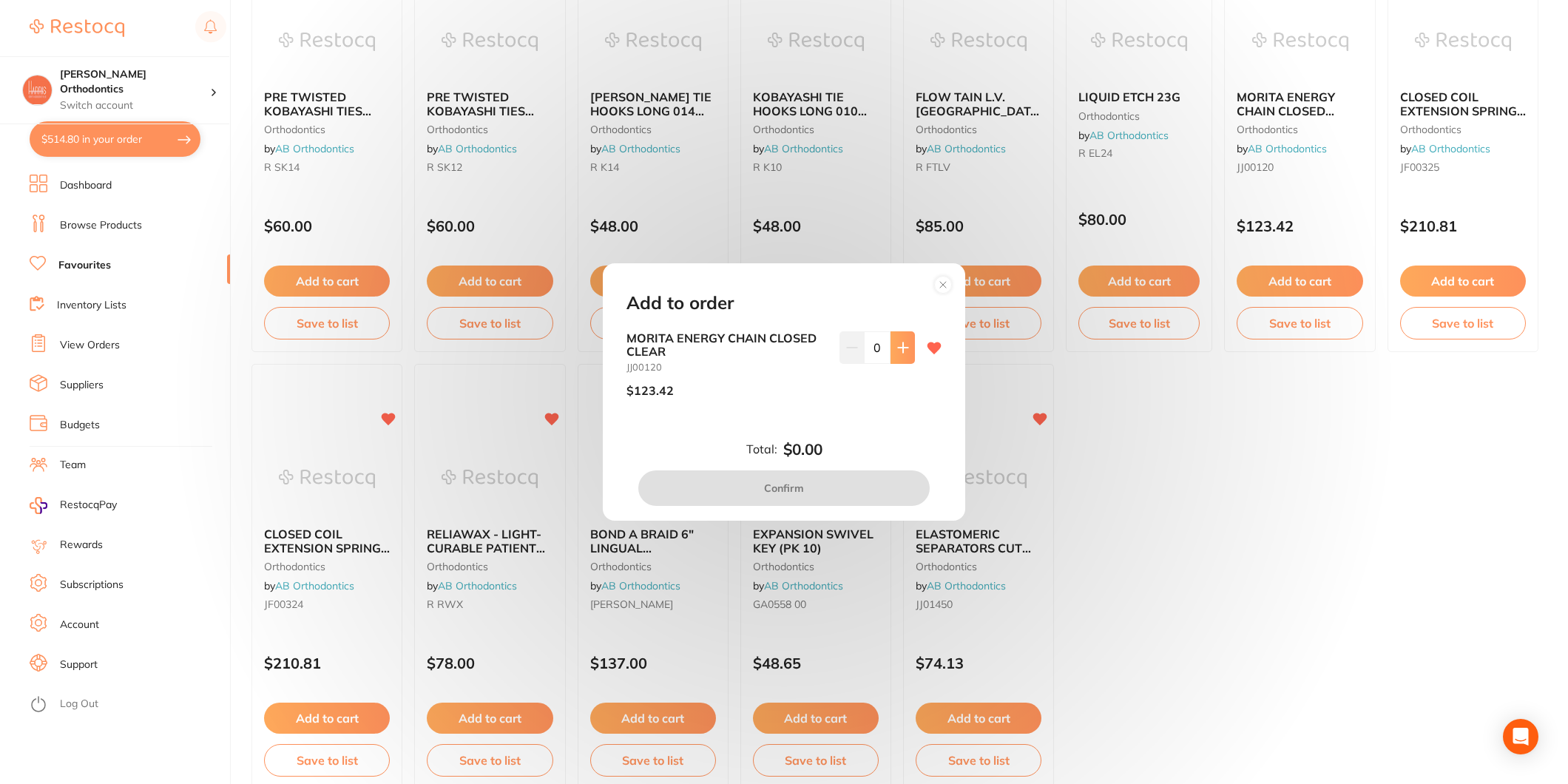
click at [898, 345] on icon at bounding box center [903, 347] width 9 height 9
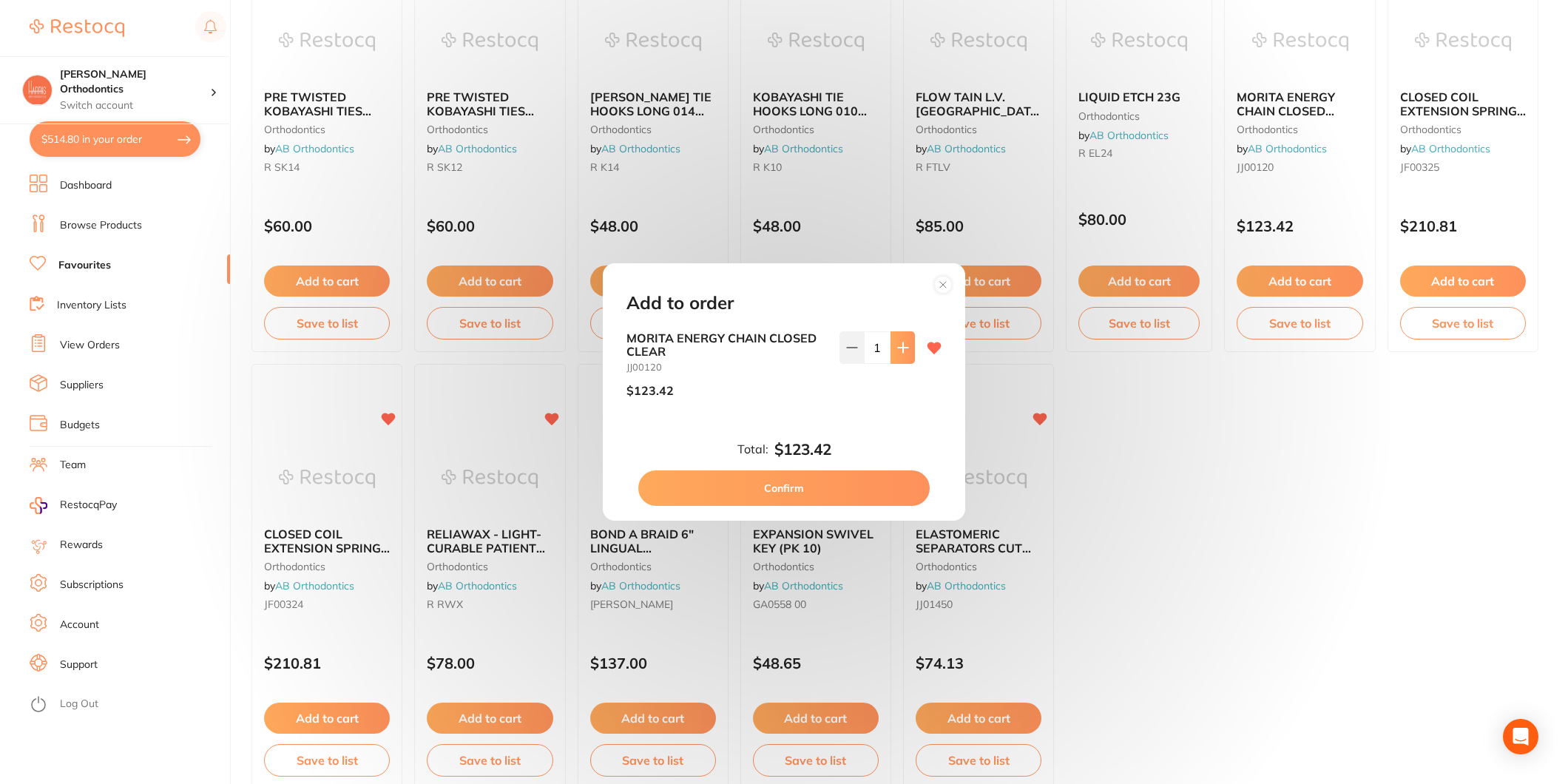
click at [898, 345] on icon at bounding box center [903, 347] width 9 height 9
type input "2"
click at [815, 483] on button "Confirm" at bounding box center [784, 488] width 292 height 36
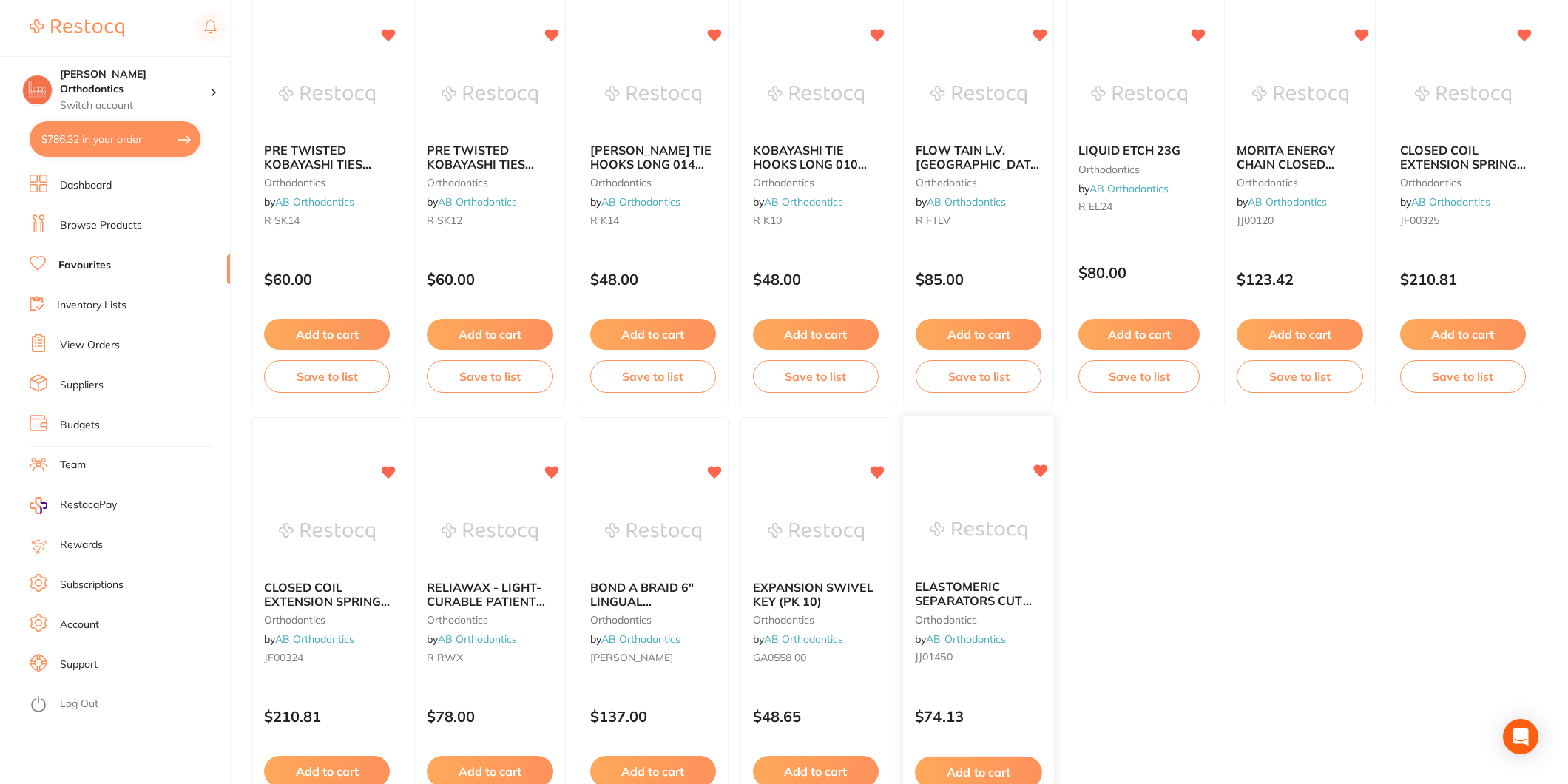
scroll to position [165, 0]
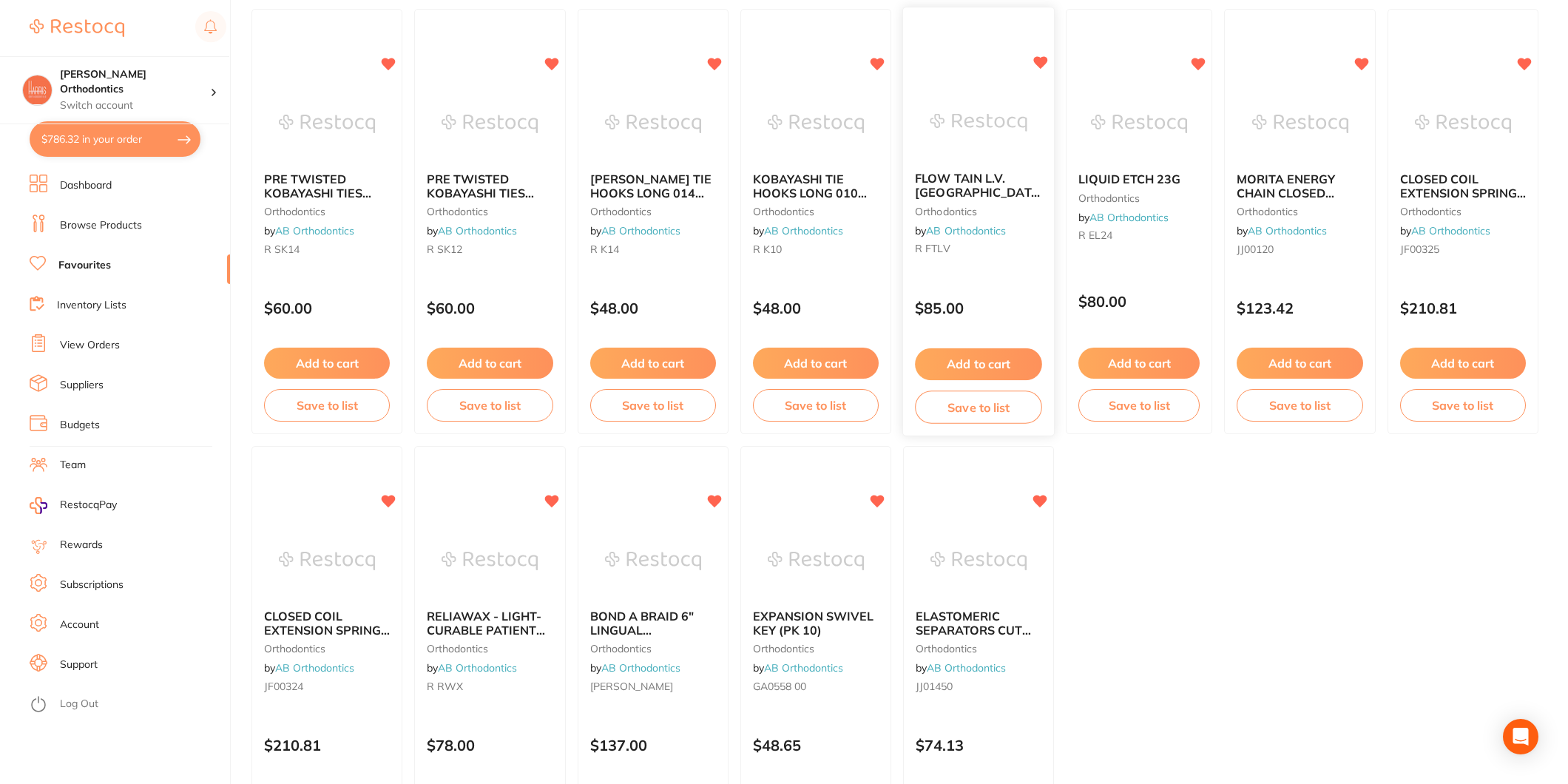
click at [984, 191] on span "FLOW TAIN L.V. [GEOGRAPHIC_DATA] WITH .19 GAUGE TIPS" at bounding box center [979, 200] width 129 height 56
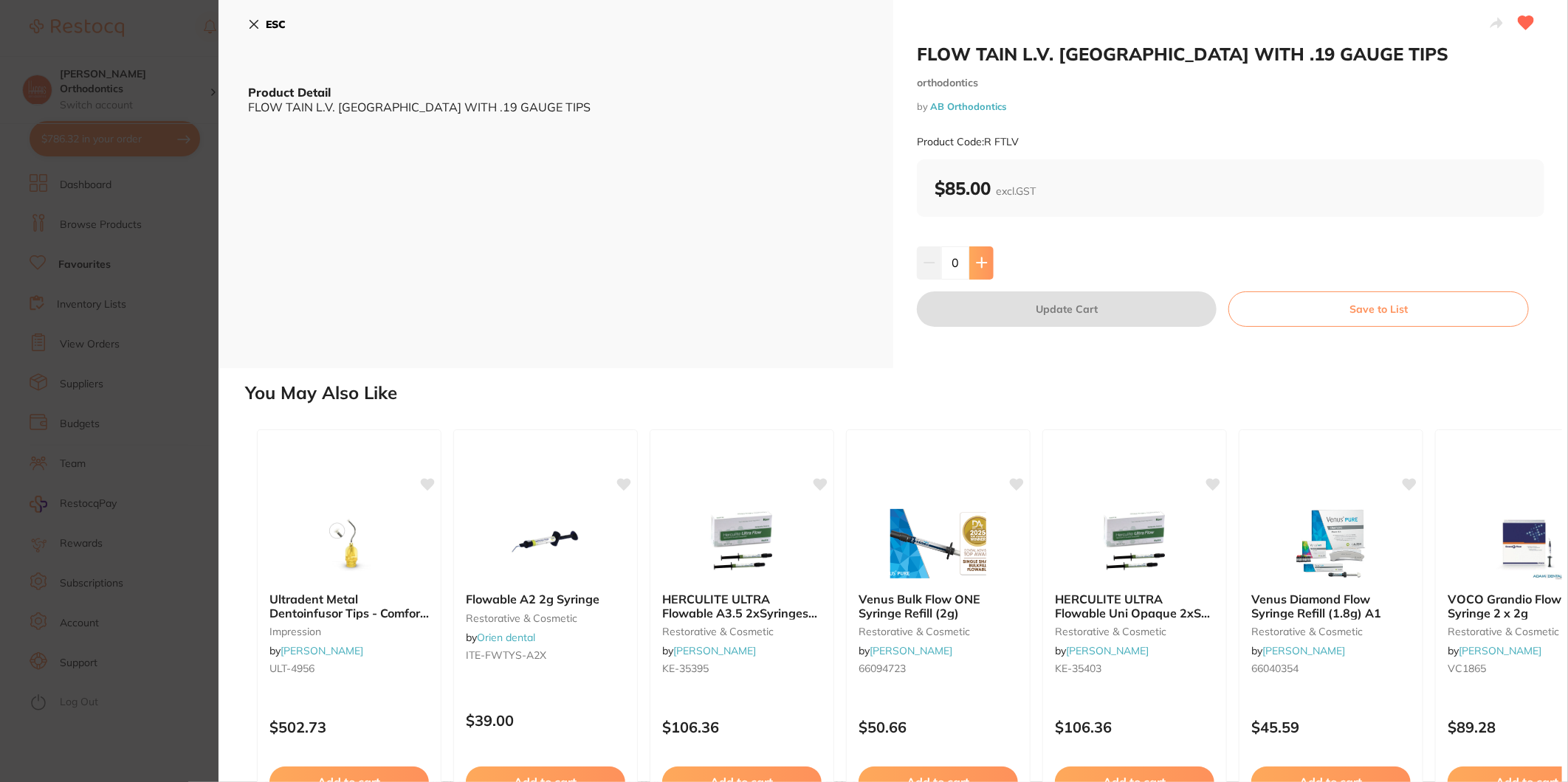
click at [983, 270] on button at bounding box center [980, 263] width 24 height 33
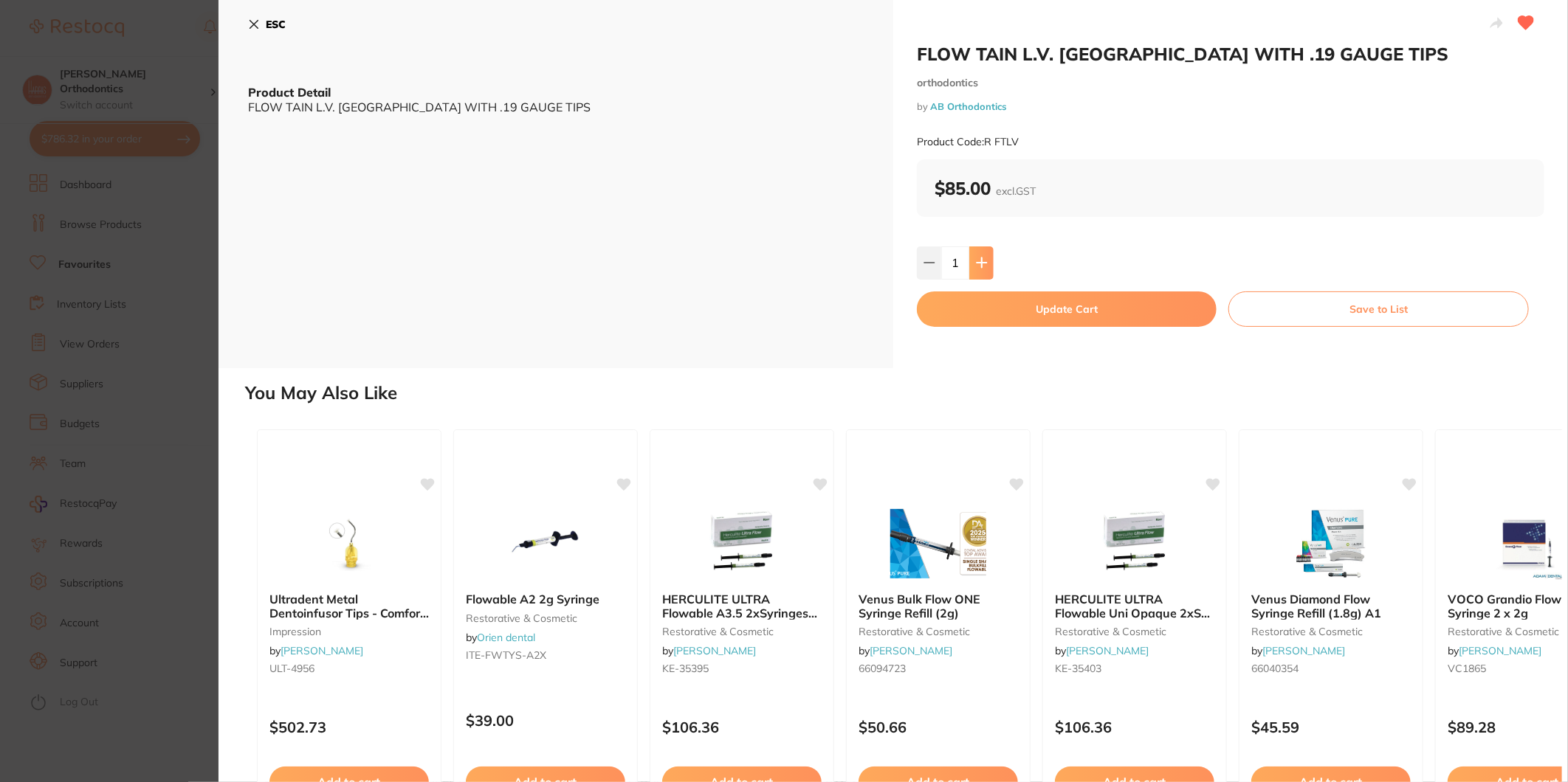
click at [983, 270] on button at bounding box center [980, 263] width 24 height 33
type input "4"
click at [994, 294] on button "Update Cart" at bounding box center [1066, 310] width 300 height 36
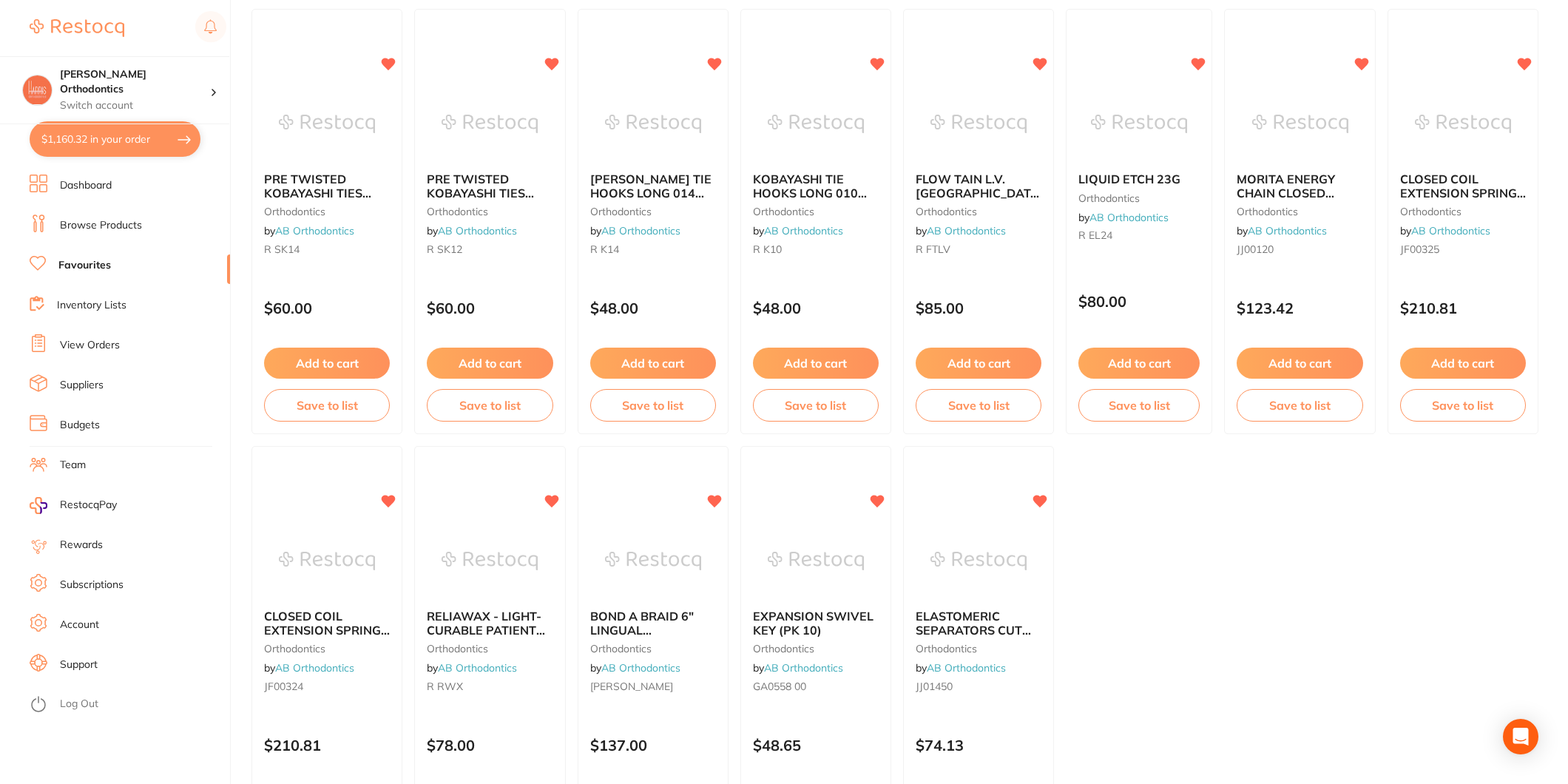
scroll to position [247, 0]
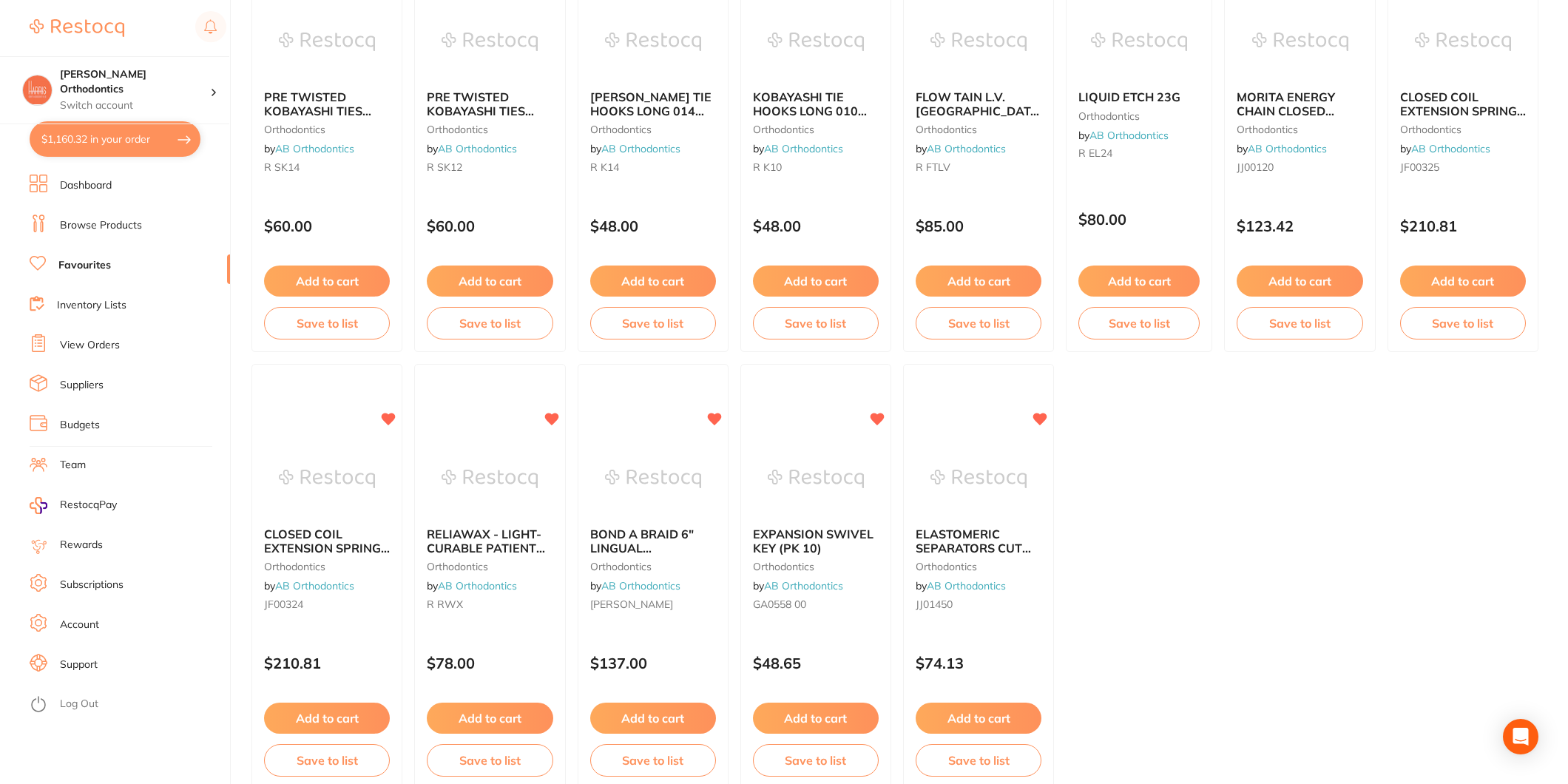
drag, startPoint x: 648, startPoint y: 540, endPoint x: 1150, endPoint y: 528, distance: 502.1
click at [648, 540] on span "BOND A BRAID 6" LINGUAL [MEDICAL_DATA] WIRE (PK 10)" at bounding box center [642, 554] width 104 height 55
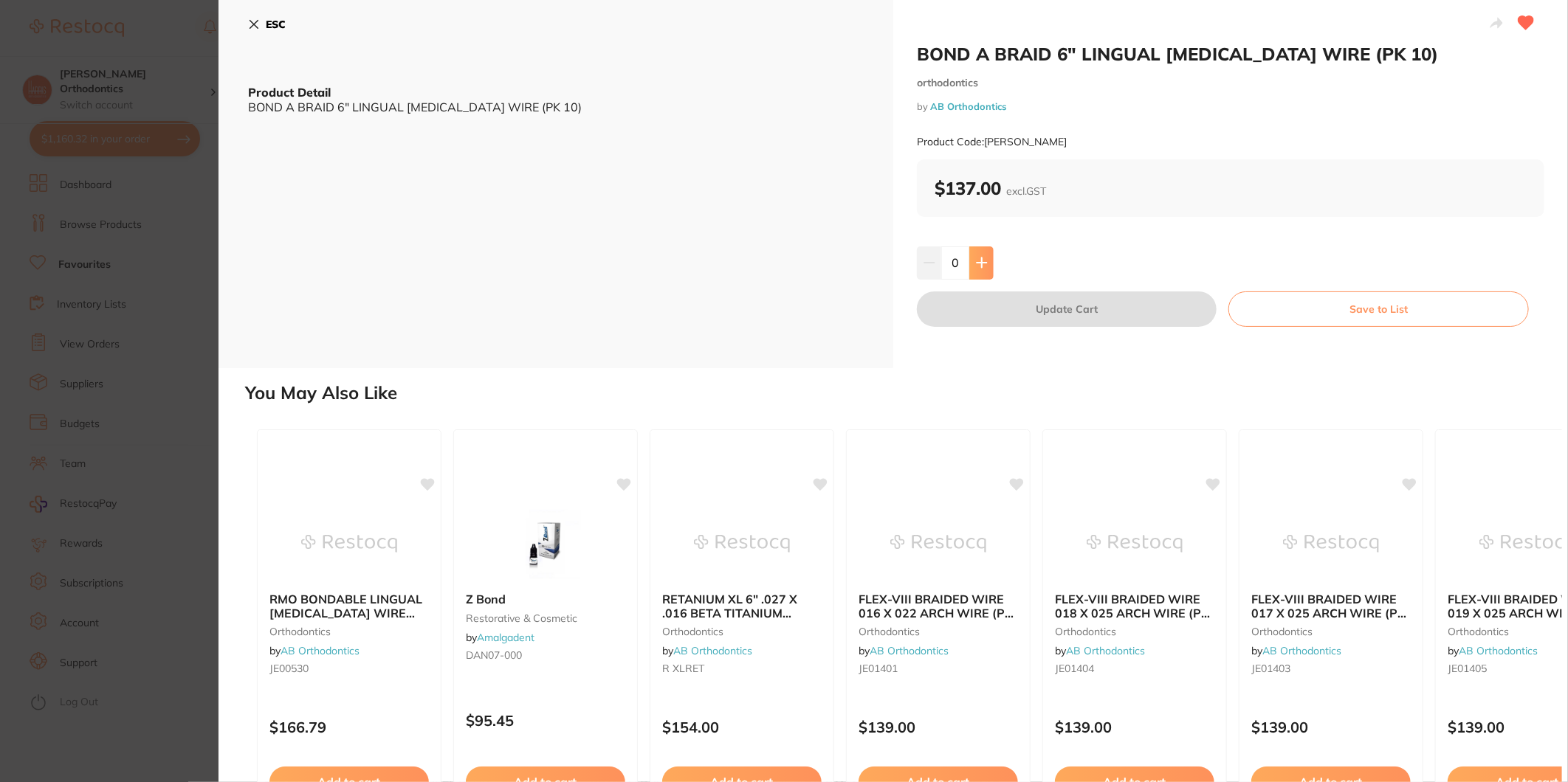
click at [987, 255] on button at bounding box center [980, 263] width 24 height 33
type input "1"
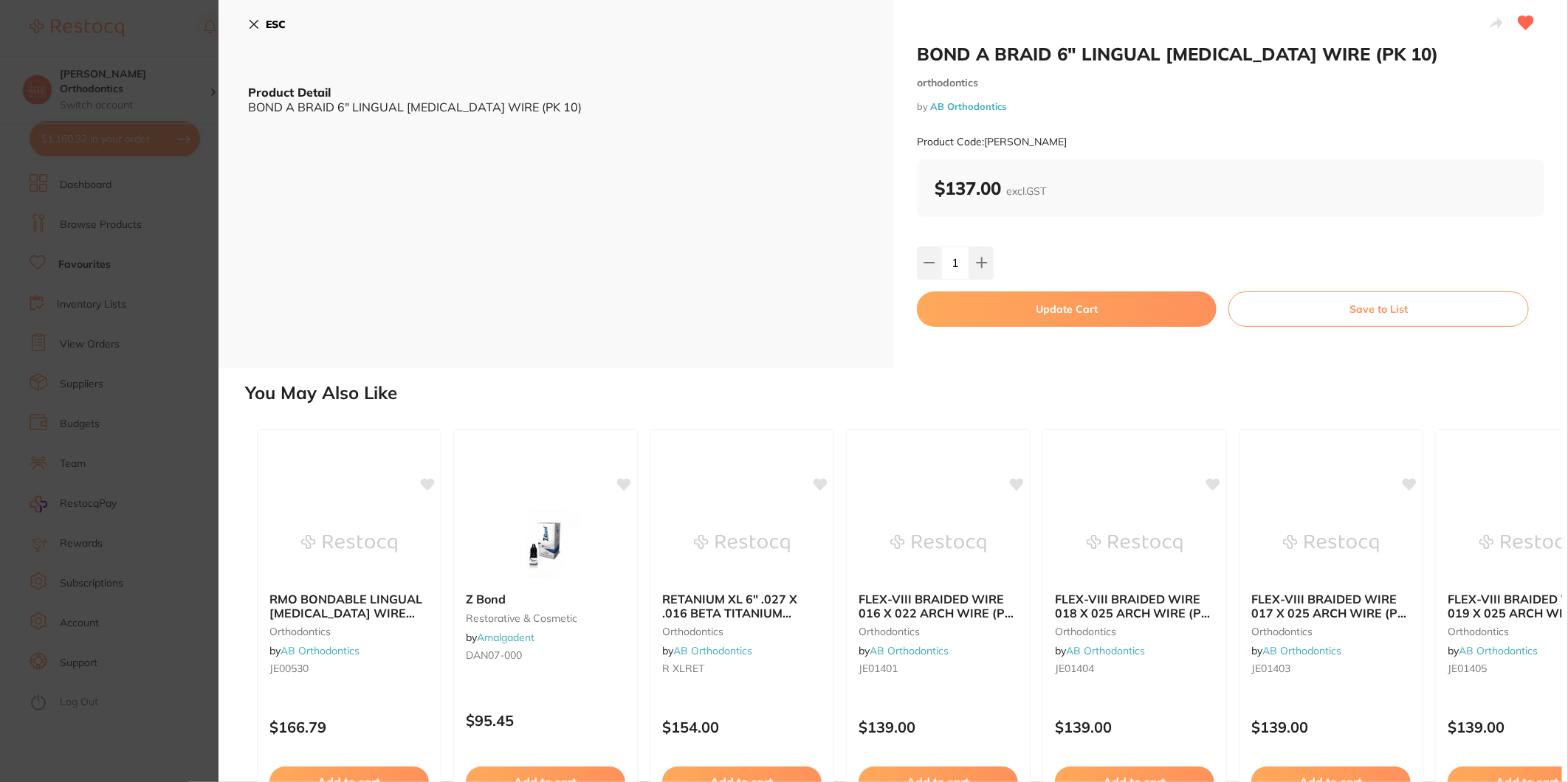
click at [1009, 298] on button "Update Cart" at bounding box center [1066, 310] width 300 height 36
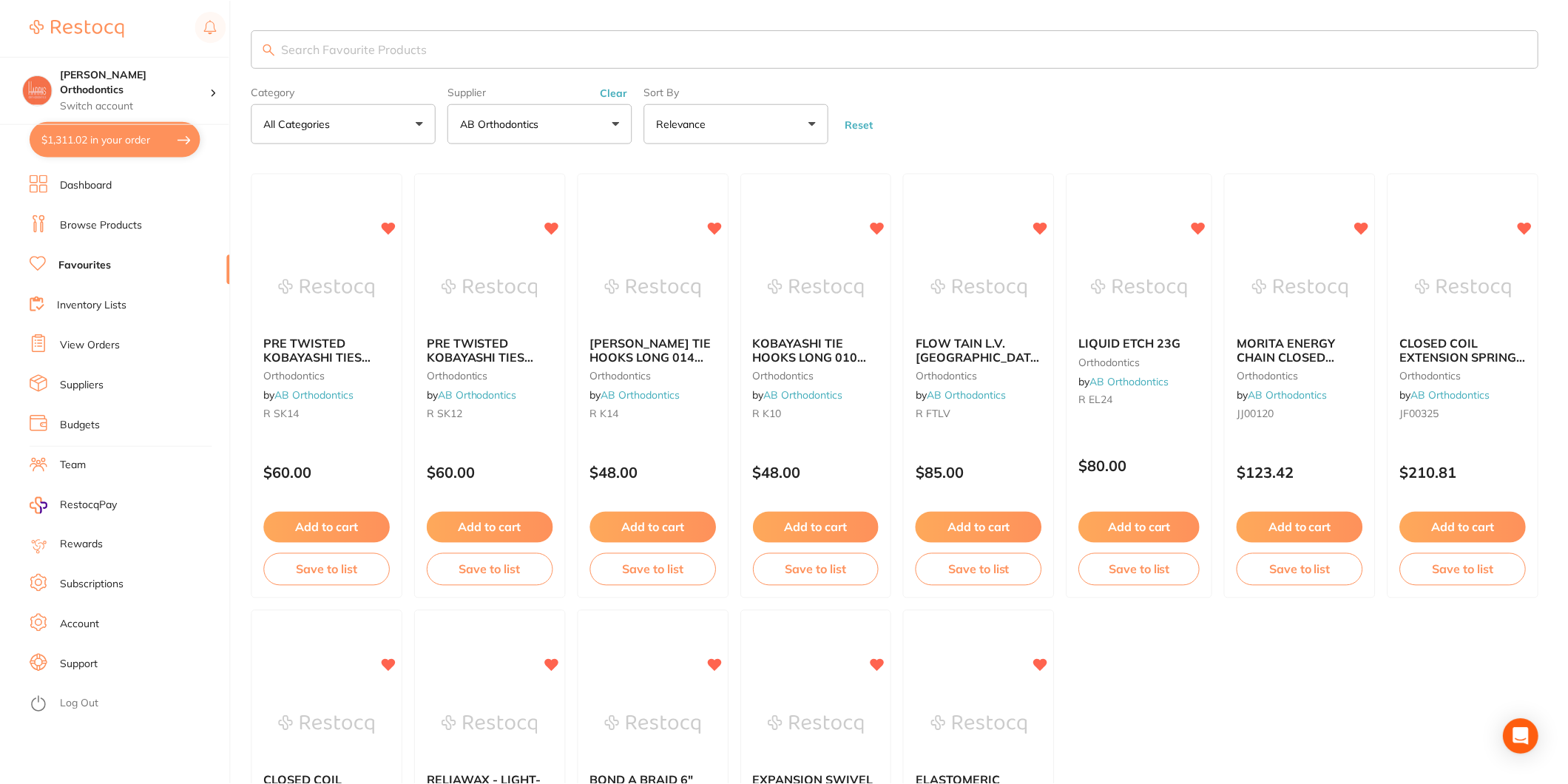
scroll to position [247, 0]
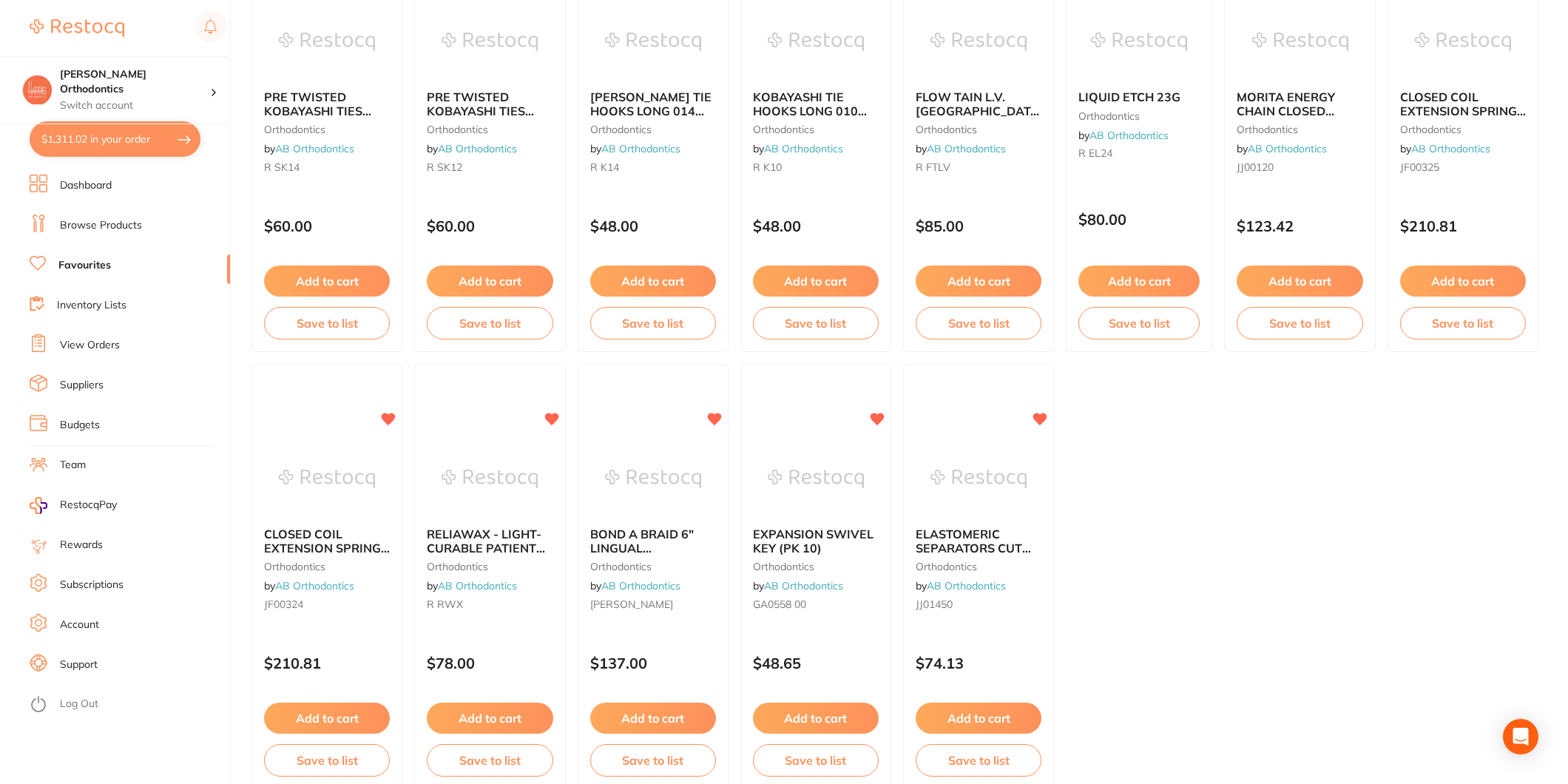
click at [108, 139] on button "$1,311.02 in your order" at bounding box center [115, 140] width 171 height 36
checkbox input "true"
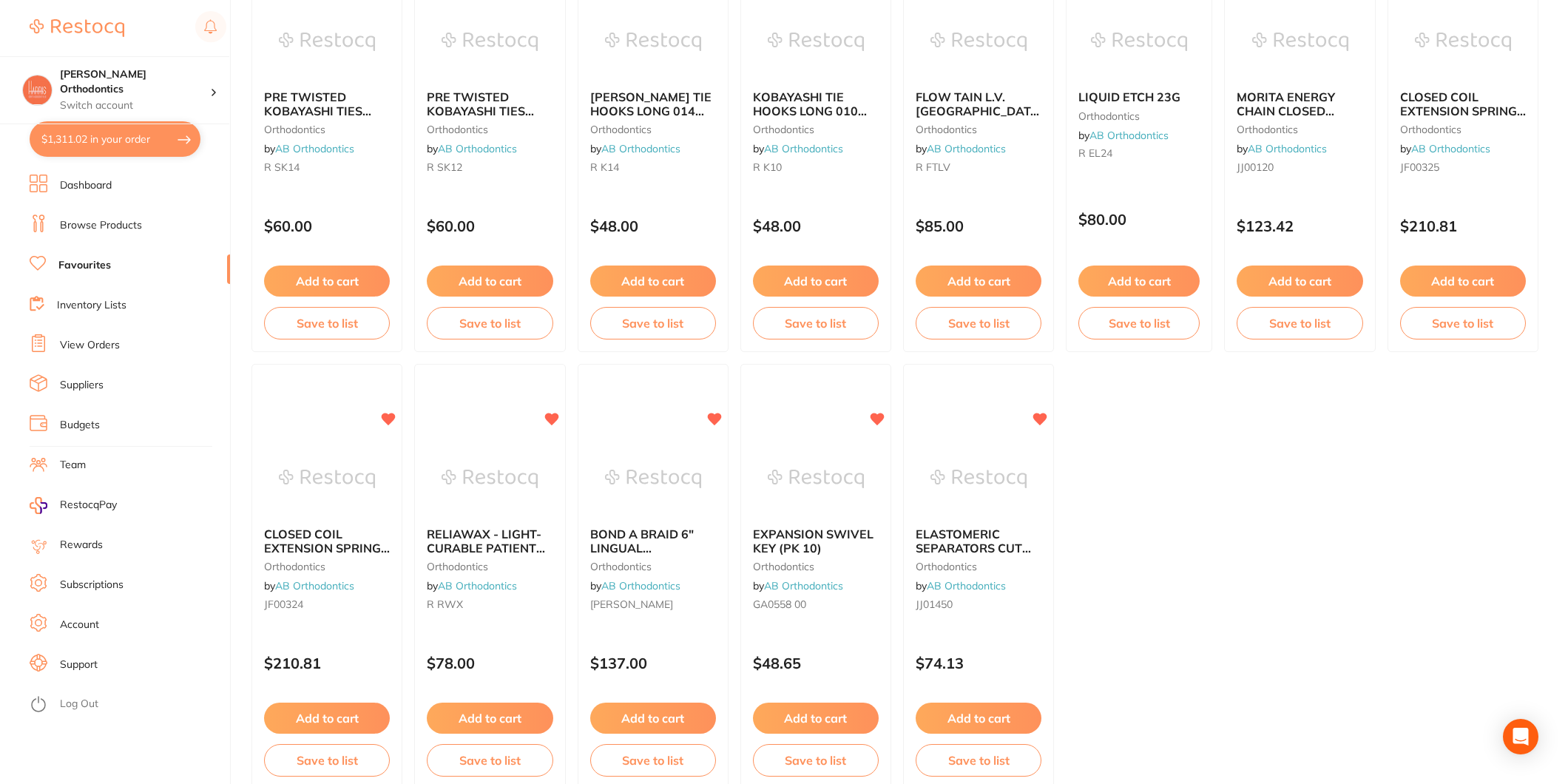
checkbox input "true"
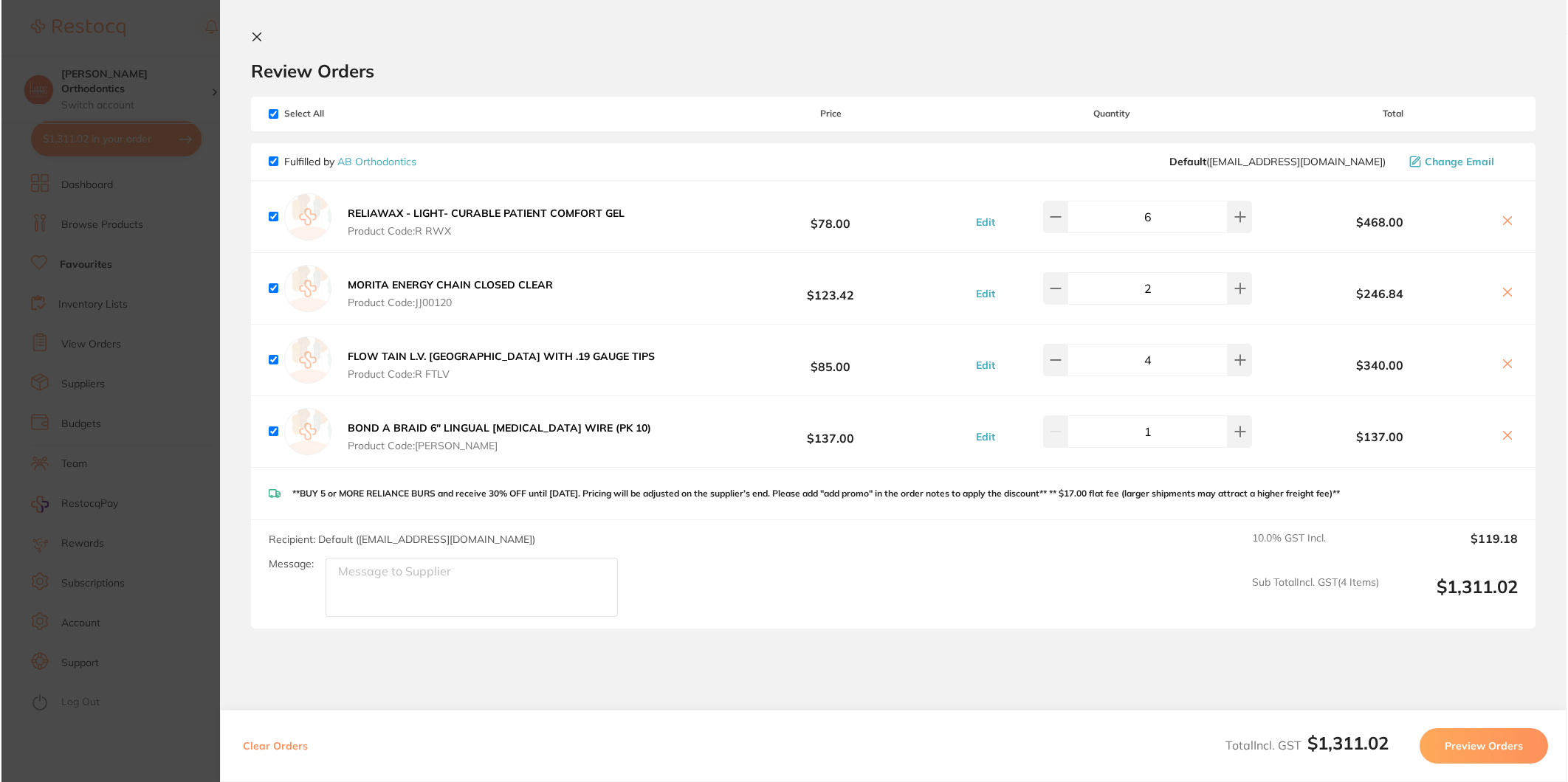
scroll to position [0, 0]
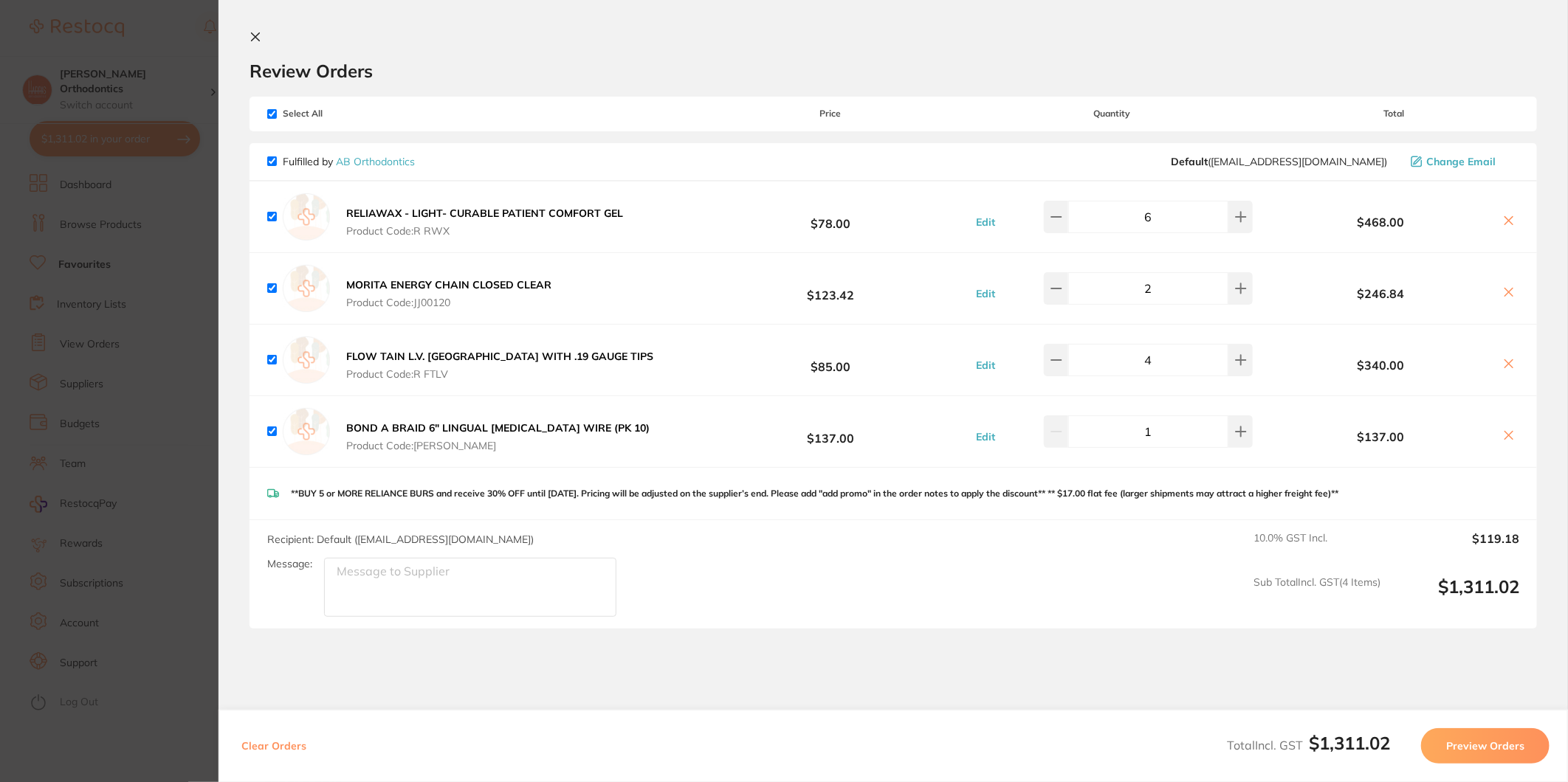
click at [1450, 749] on button "Preview Orders" at bounding box center [1485, 746] width 128 height 36
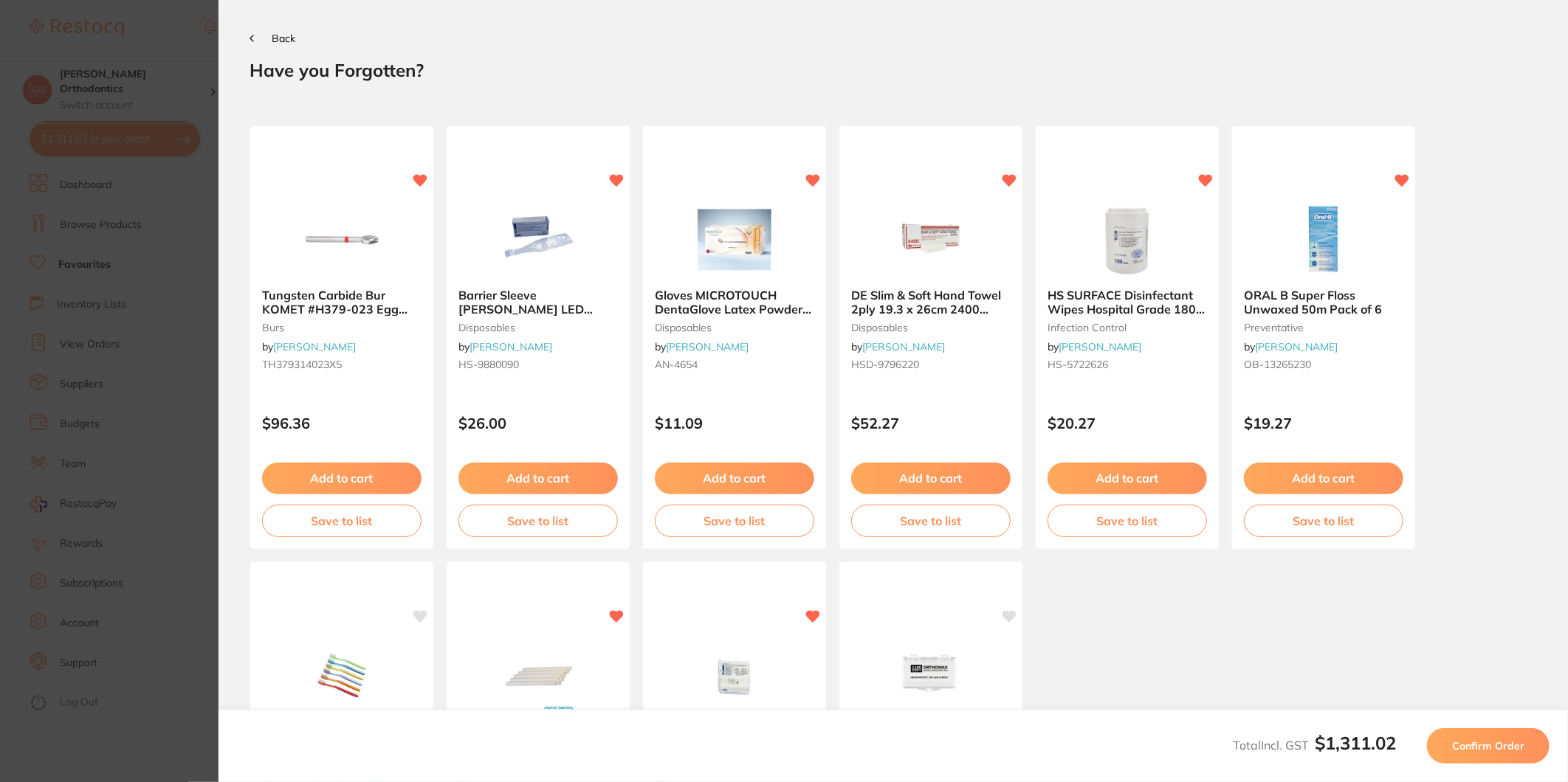
click at [1455, 731] on button "Confirm Order" at bounding box center [1488, 746] width 122 height 36
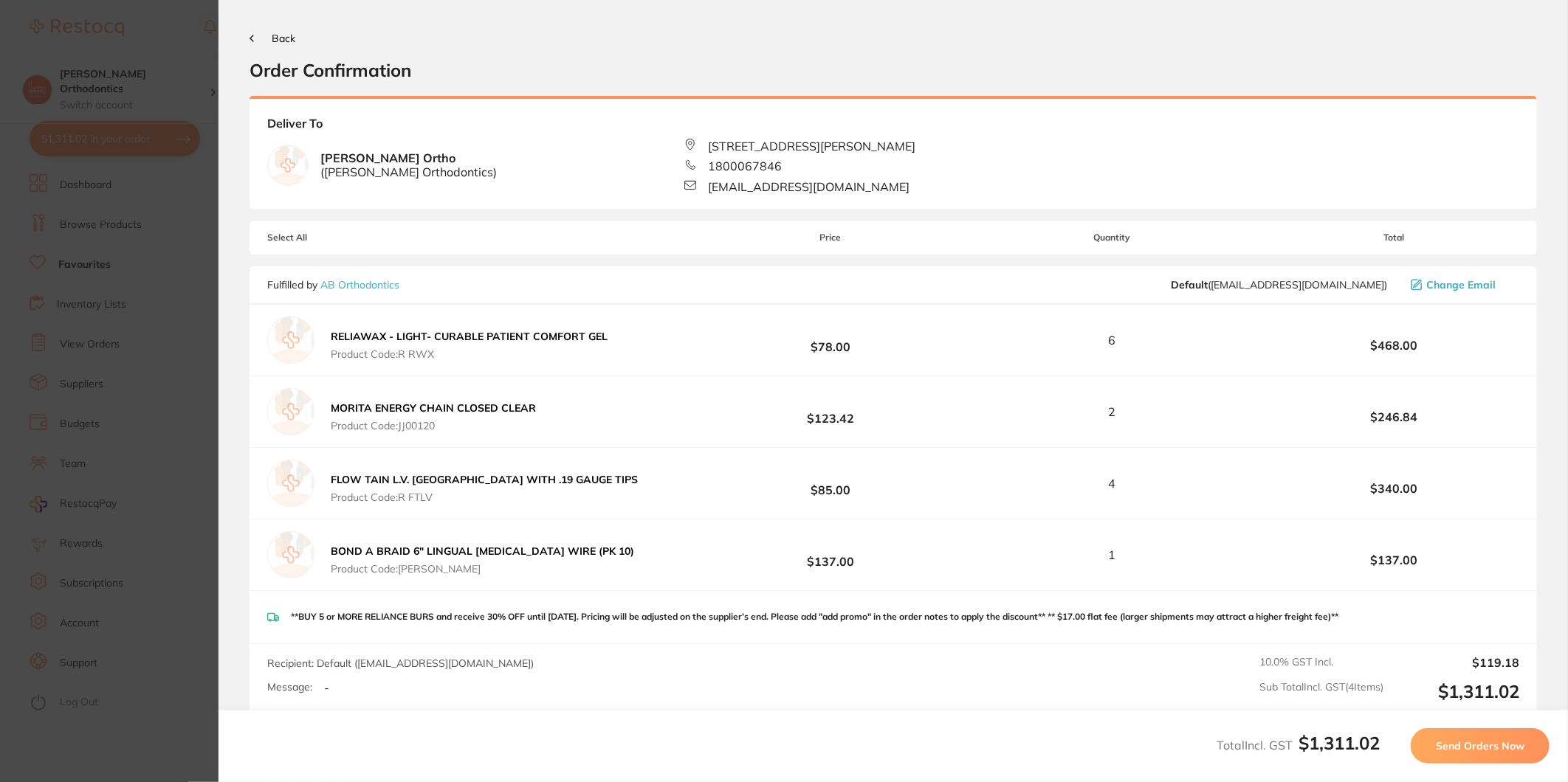
click at [1458, 741] on span "Send Orders Now" at bounding box center [1480, 745] width 89 height 13
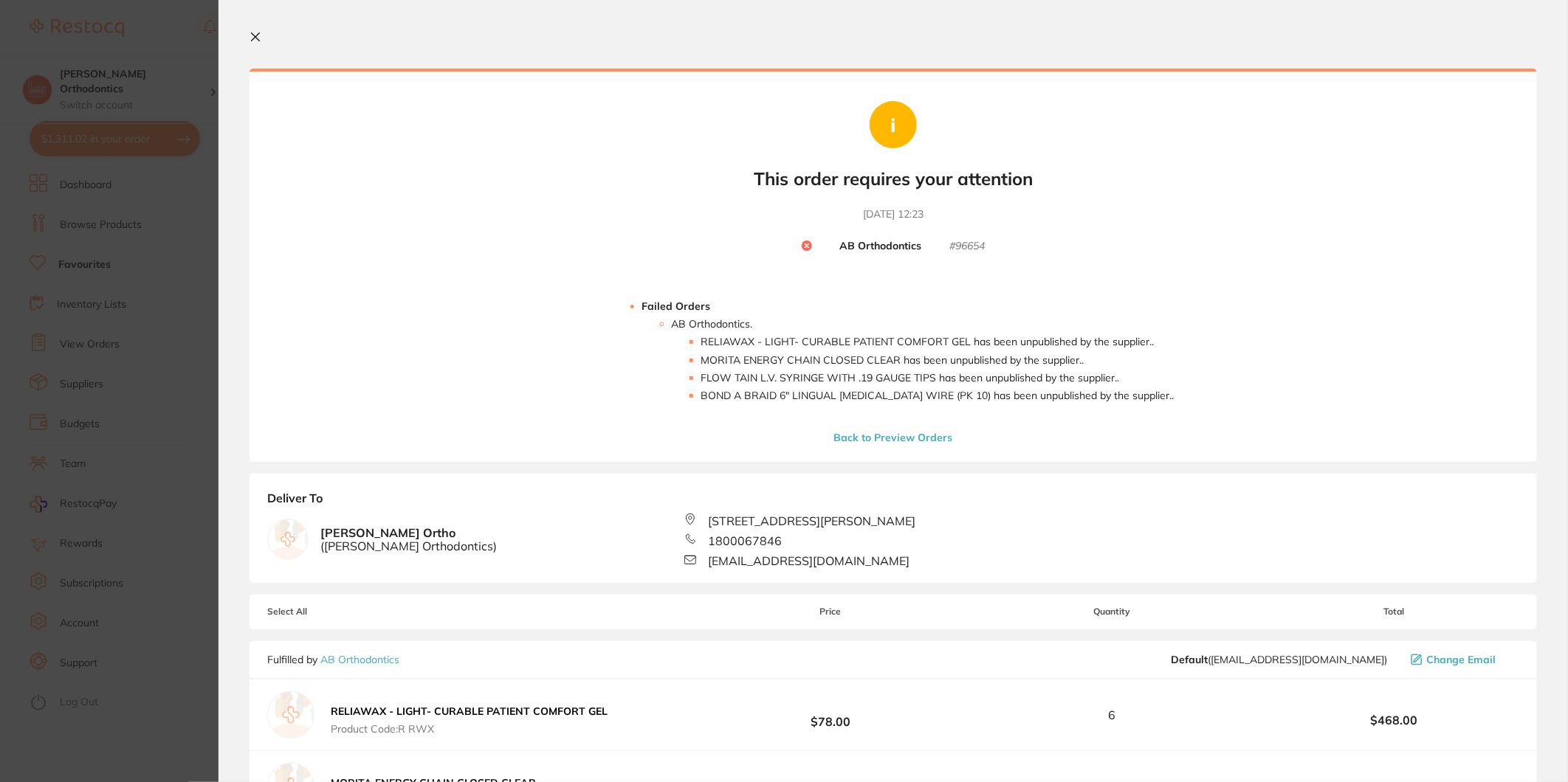
click at [802, 241] on icon at bounding box center [806, 245] width 10 height 10
click at [805, 241] on circle at bounding box center [806, 245] width 10 height 10
click at [259, 37] on icon at bounding box center [255, 37] width 12 height 12
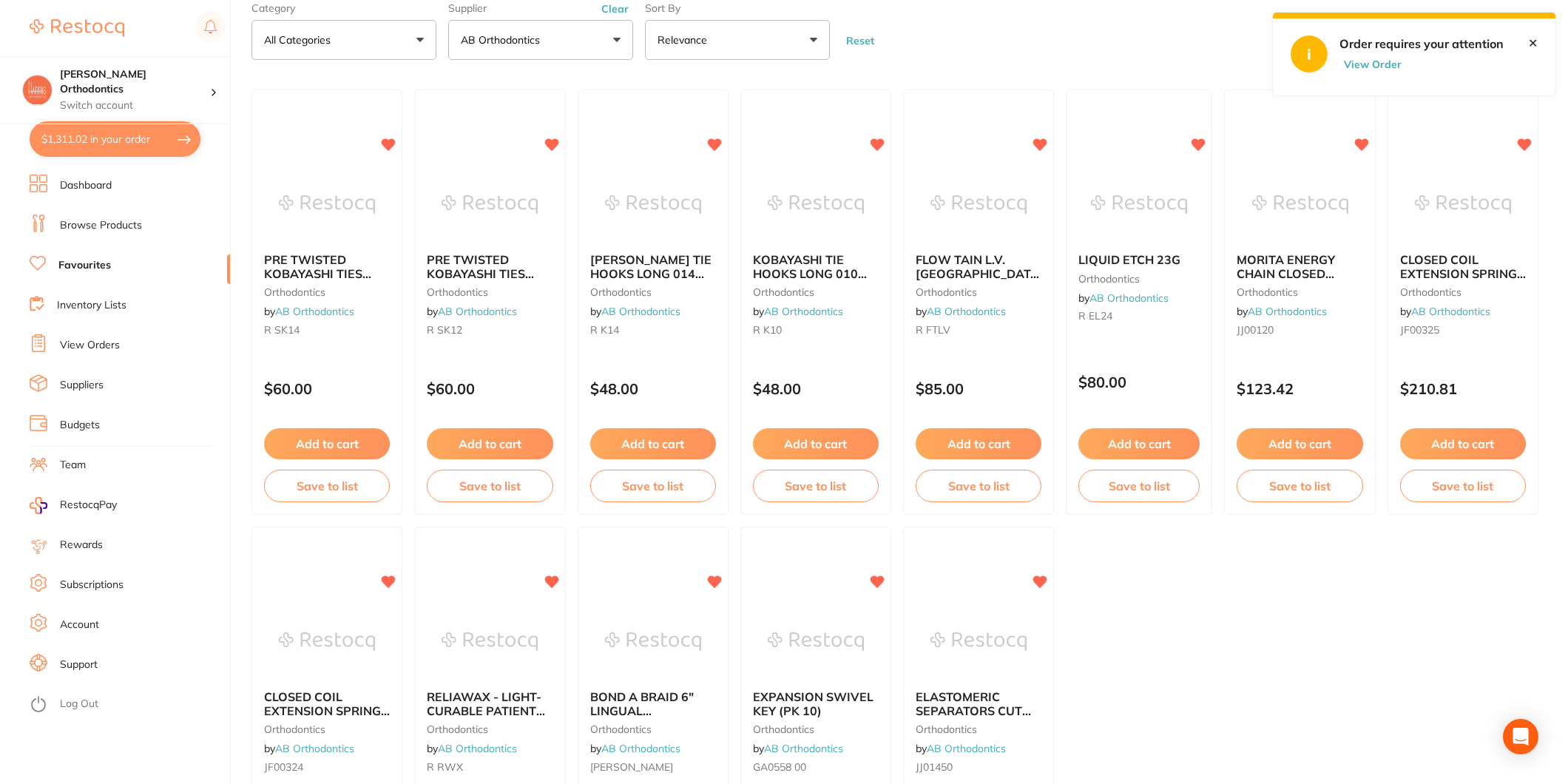
scroll to position [82, 0]
click at [1377, 64] on button "View Order" at bounding box center [1376, 64] width 74 height 13
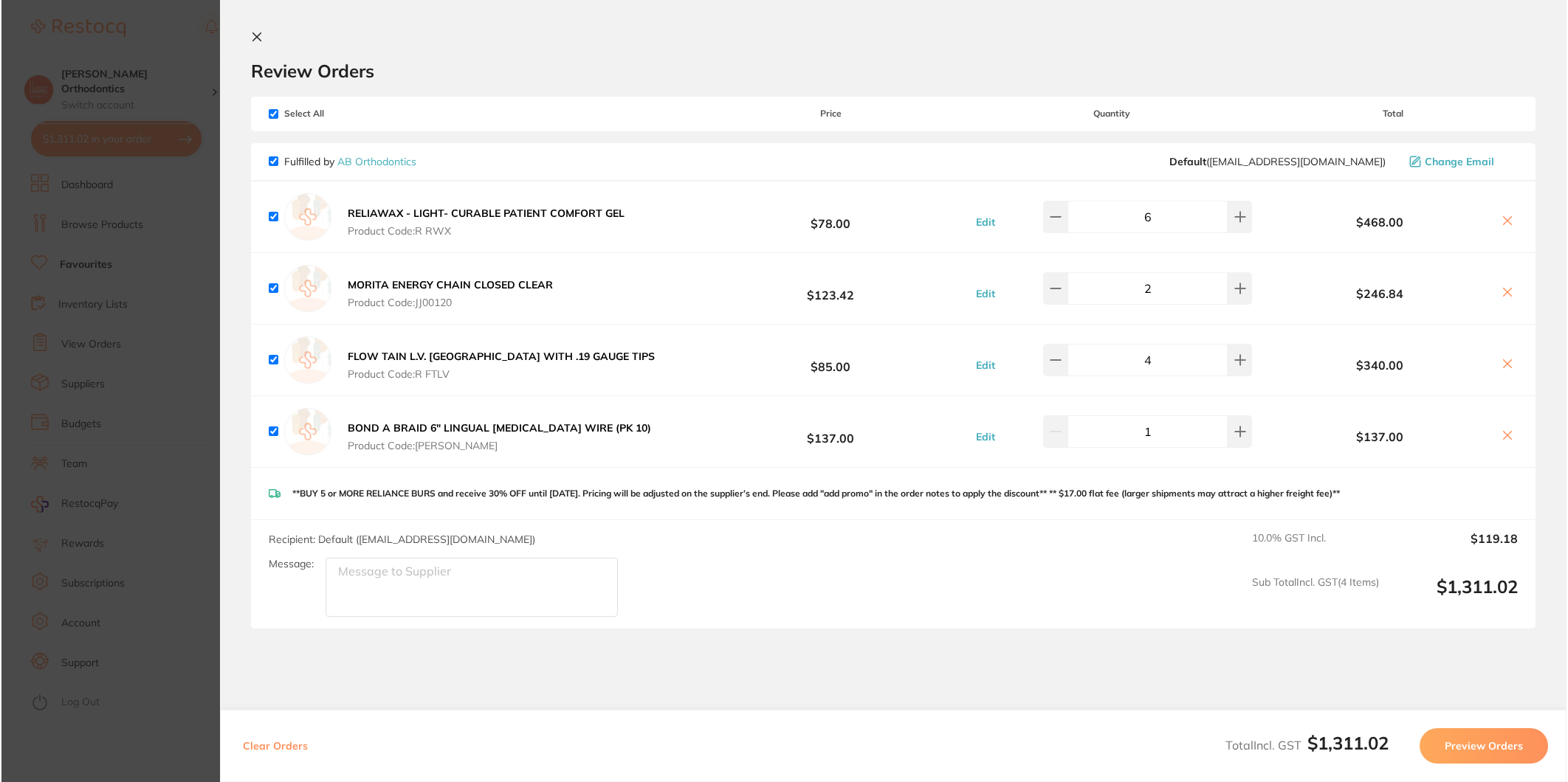
scroll to position [0, 0]
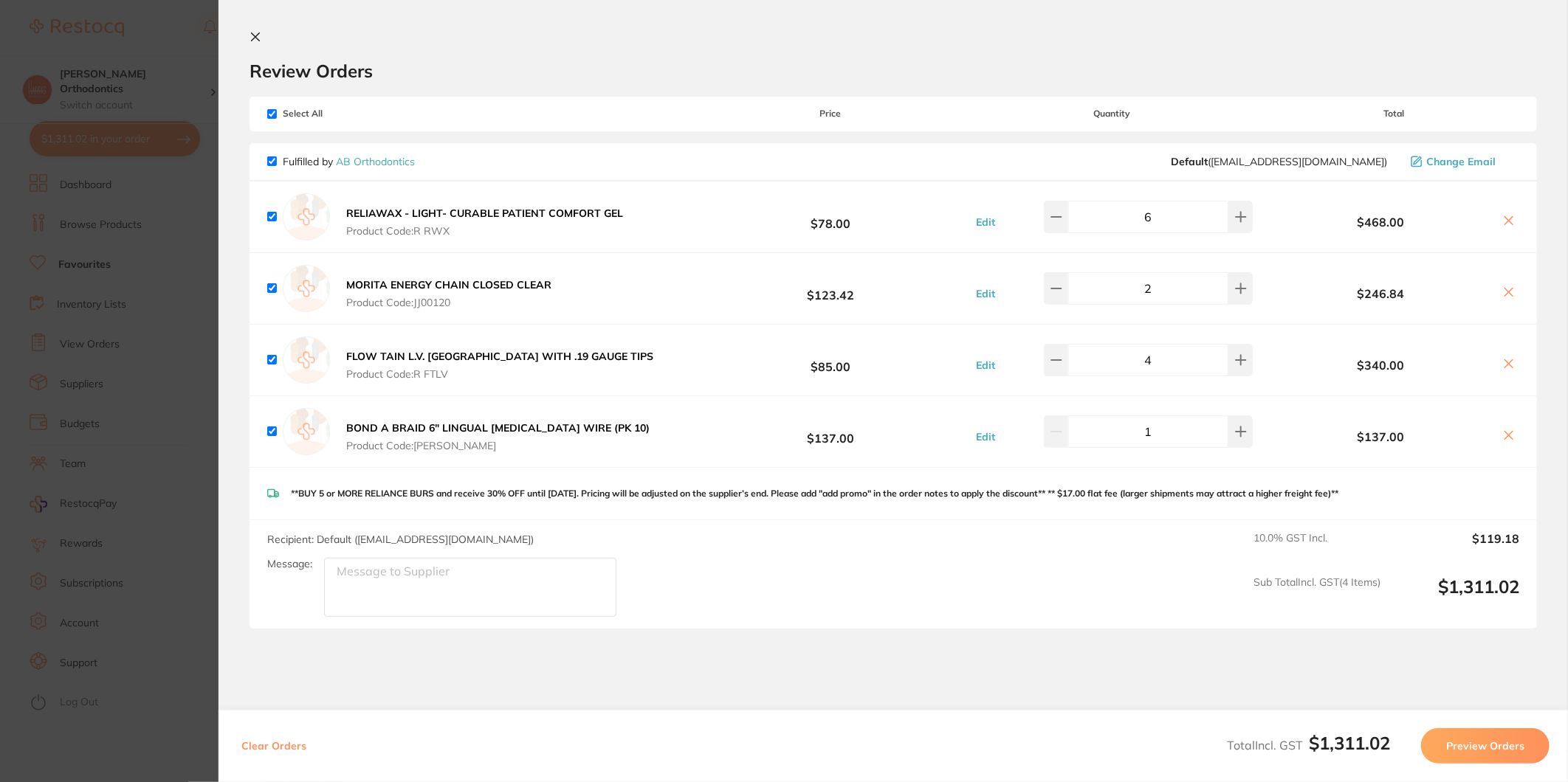
click at [1474, 739] on button "Preview Orders" at bounding box center [1485, 746] width 128 height 36
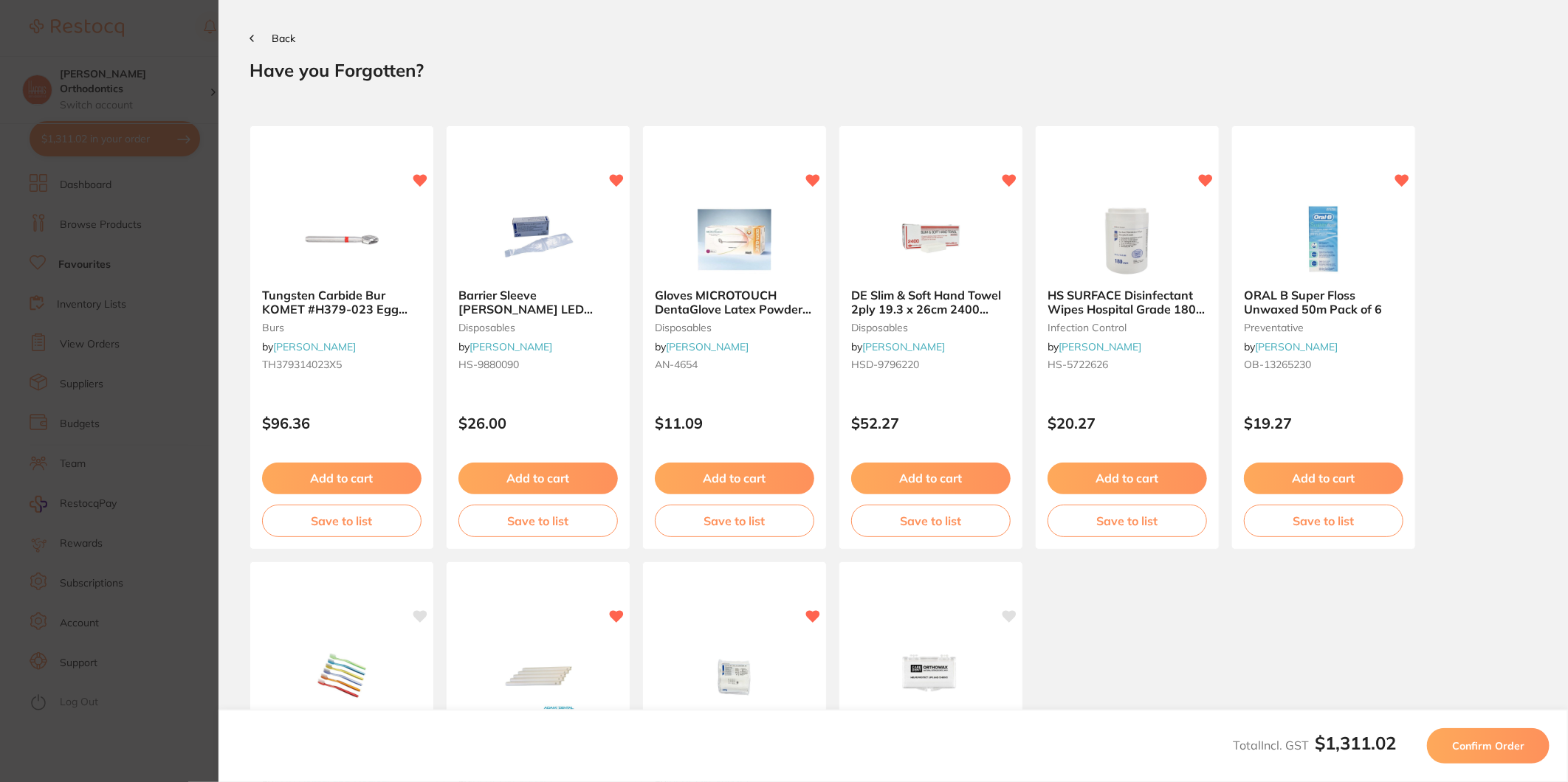
click at [1474, 739] on span "Confirm Order" at bounding box center [1488, 745] width 72 height 13
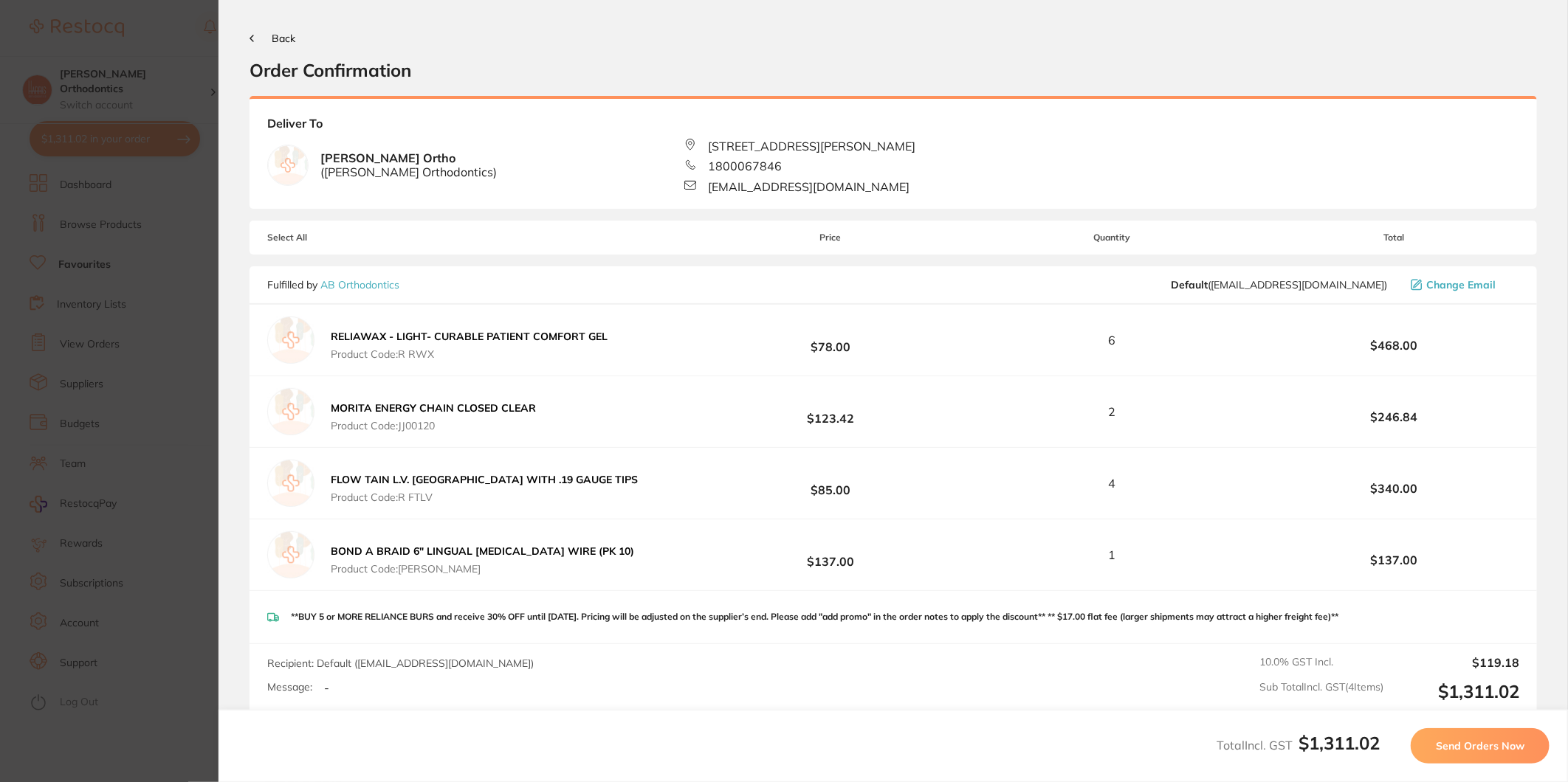
click at [1474, 739] on span "Send Orders Now" at bounding box center [1480, 745] width 89 height 13
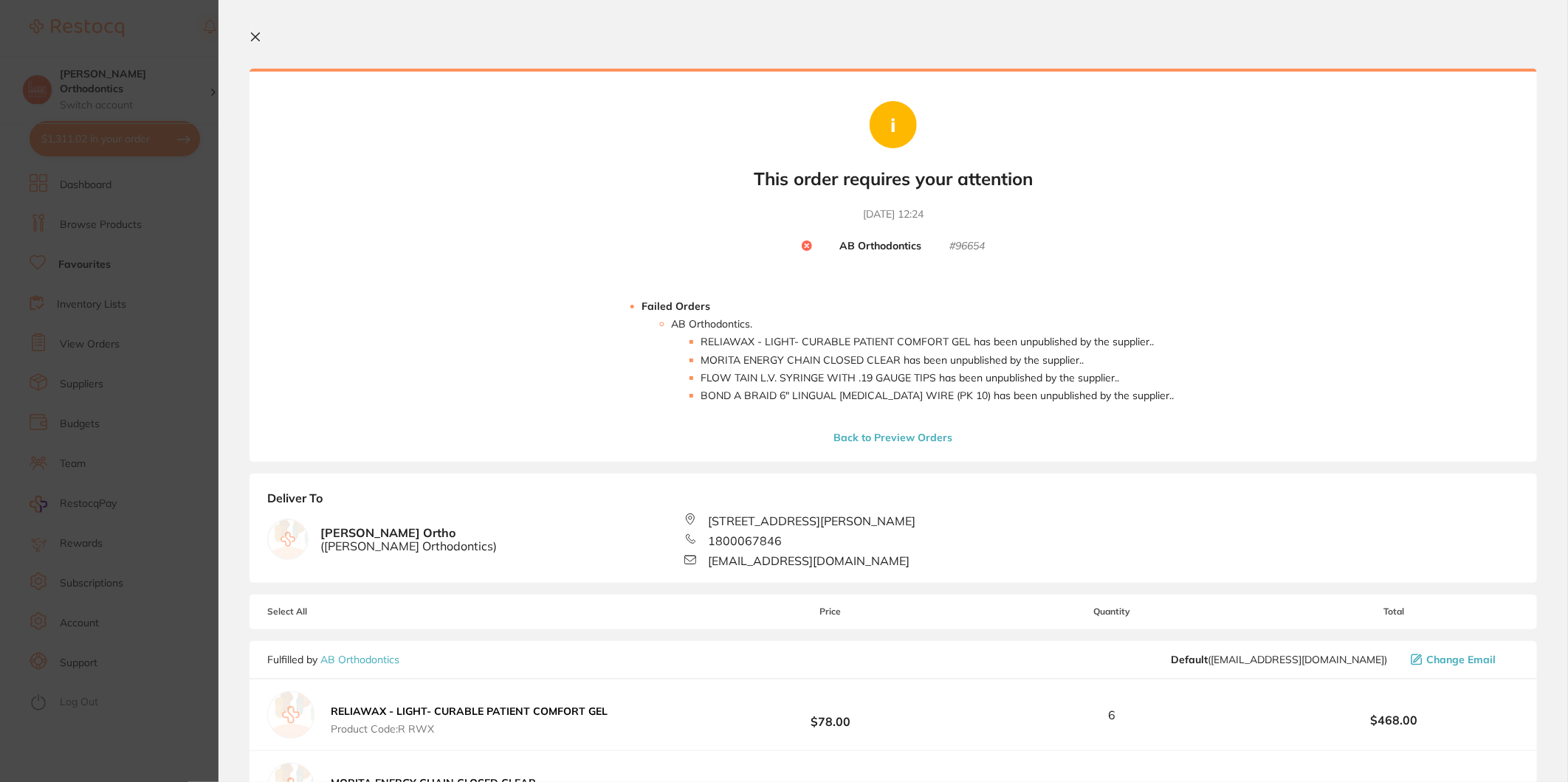
click at [261, 39] on icon at bounding box center [255, 37] width 12 height 12
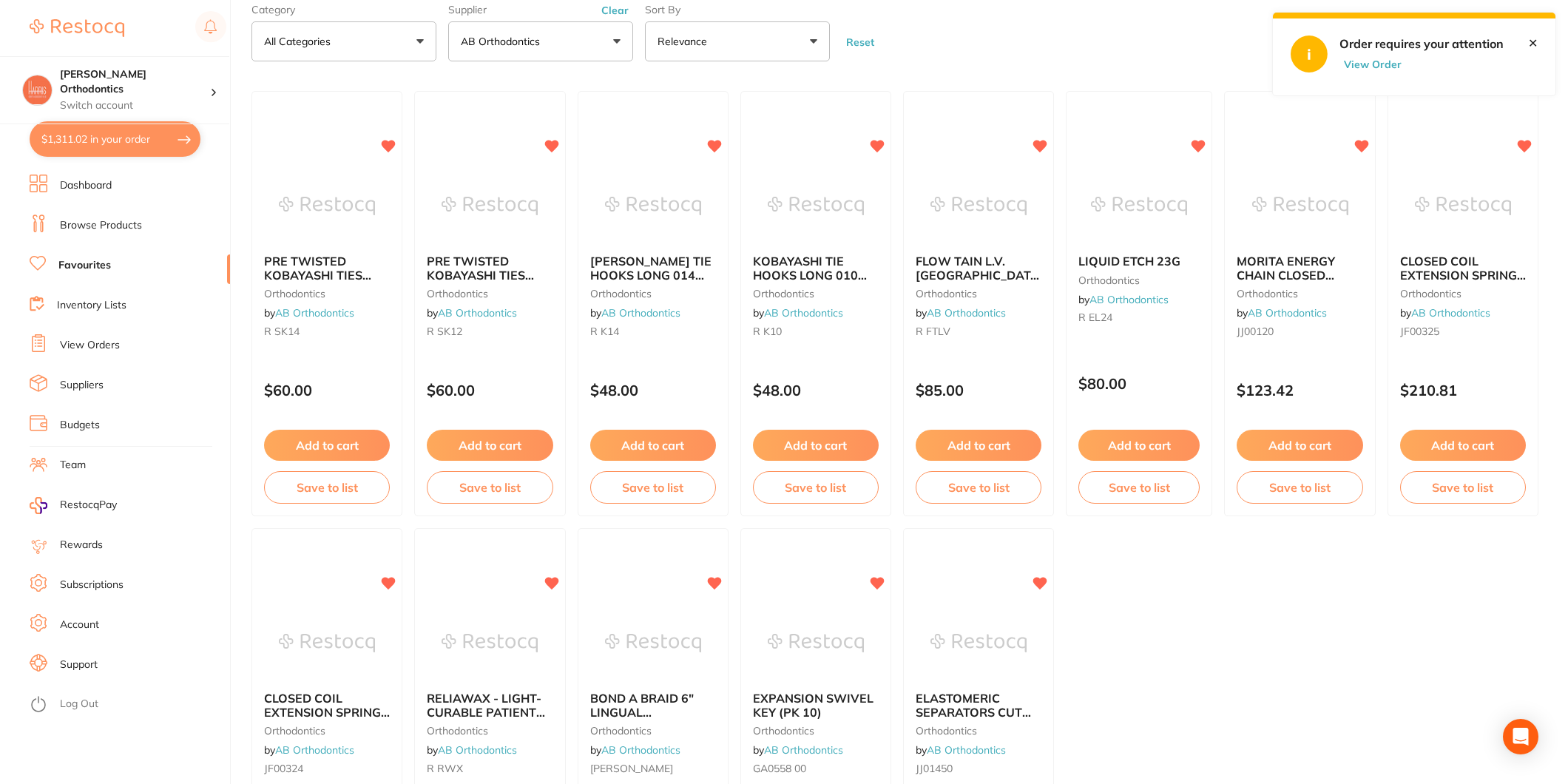
click at [170, 136] on button "$1,311.02 in your order" at bounding box center [115, 140] width 171 height 36
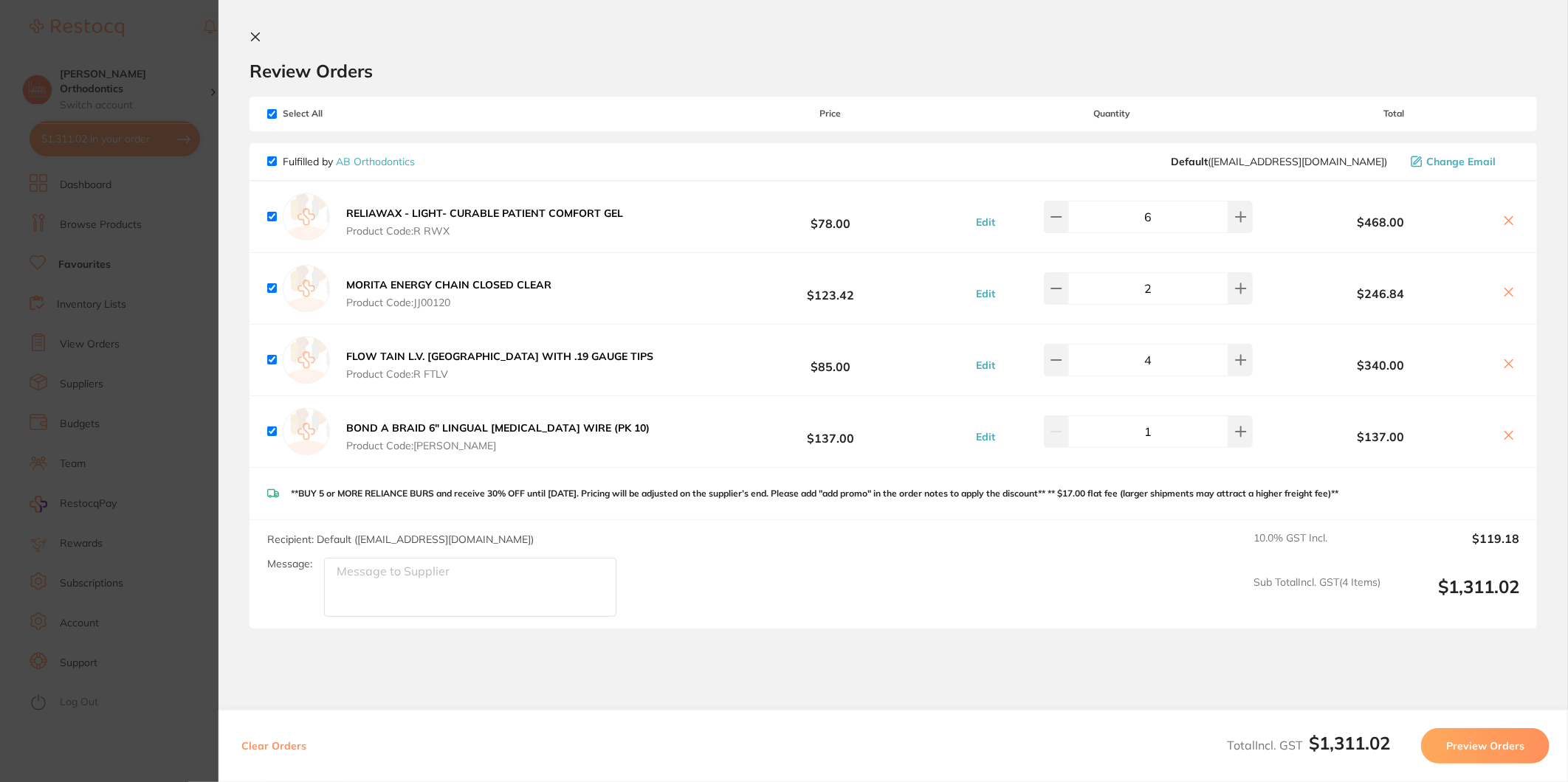
click at [388, 158] on link "AB Orthodontics" at bounding box center [375, 161] width 79 height 13
